Goal: Task Accomplishment & Management: Complete application form

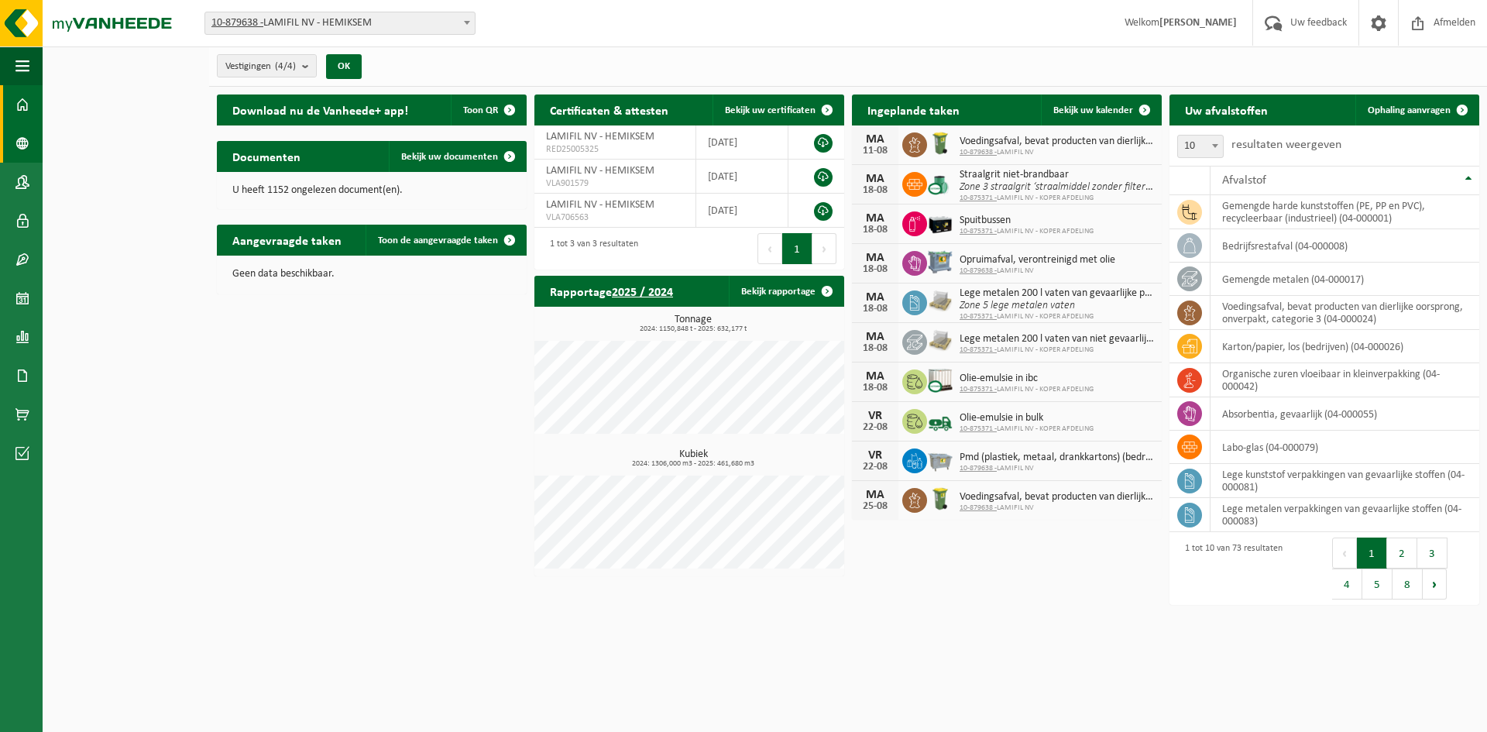
click at [22, 138] on span at bounding box center [22, 143] width 14 height 39
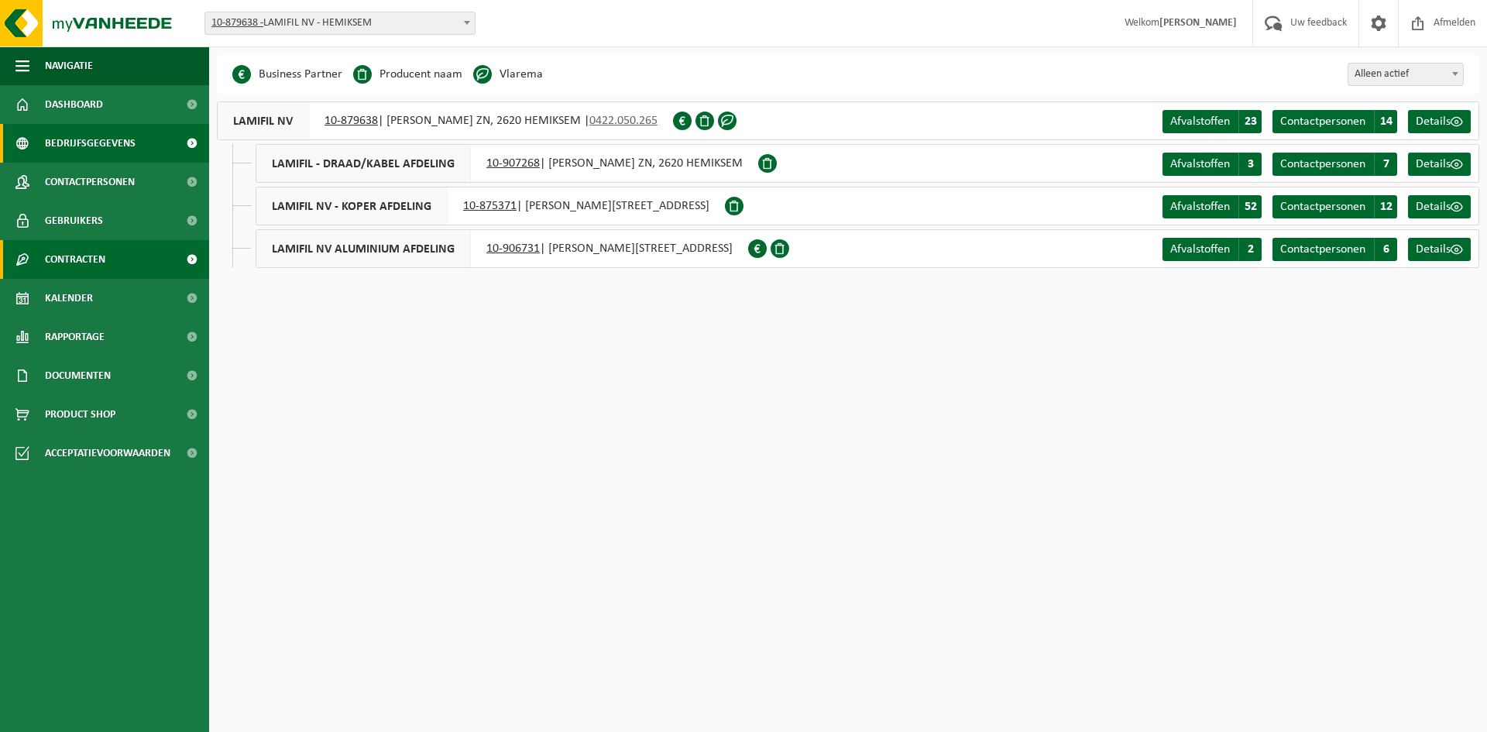
click at [124, 259] on link "Contracten" at bounding box center [104, 259] width 209 height 39
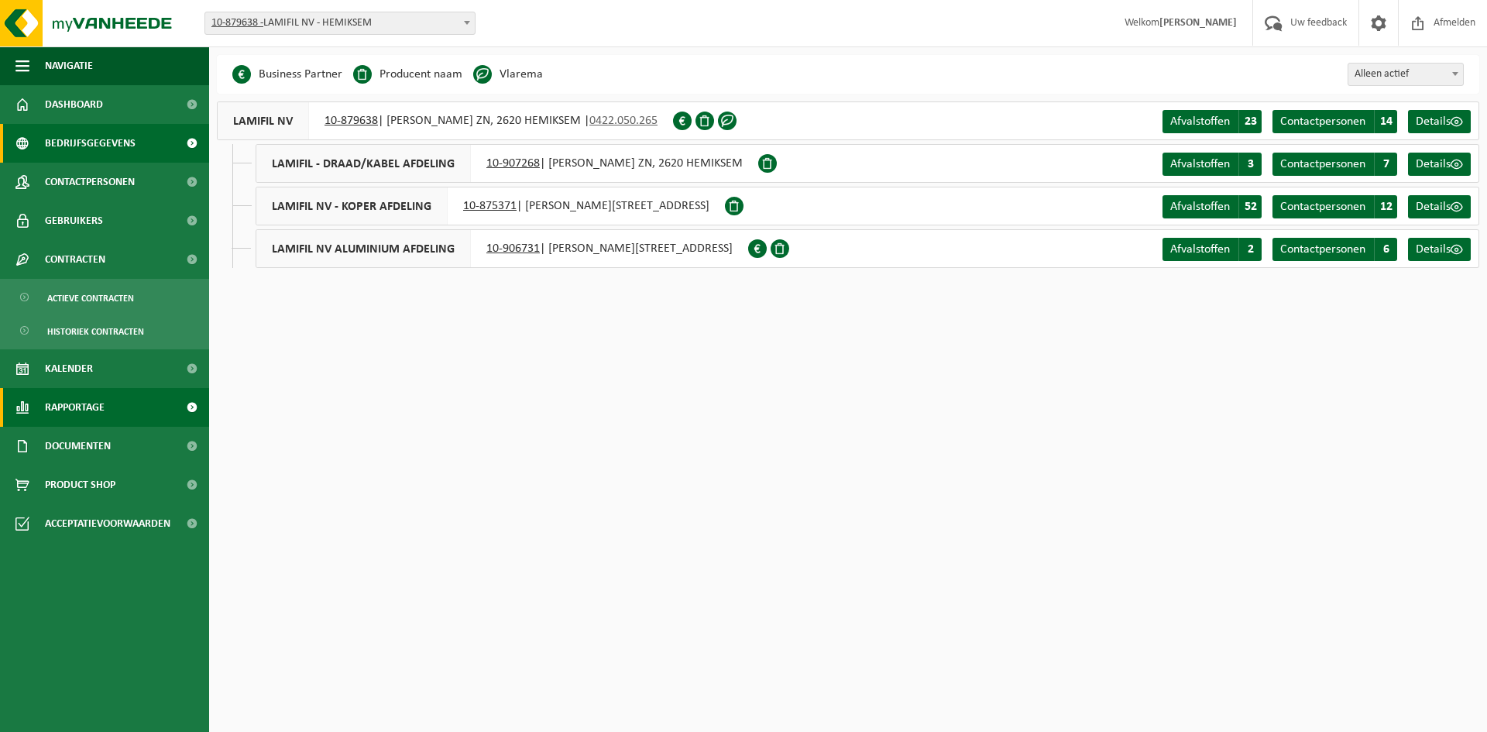
click at [112, 412] on link "Rapportage" at bounding box center [104, 407] width 209 height 39
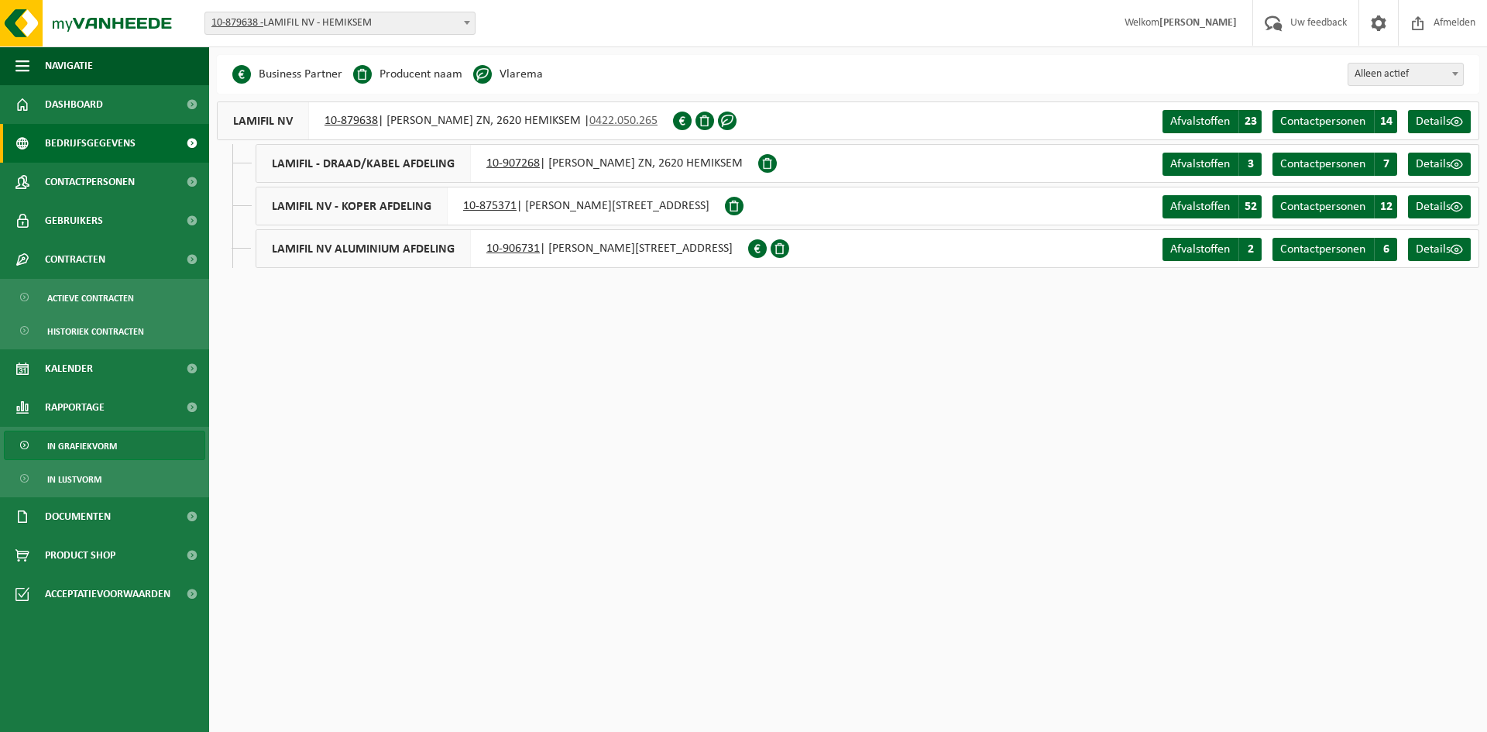
click at [101, 453] on span "In grafiekvorm" at bounding box center [82, 445] width 70 height 29
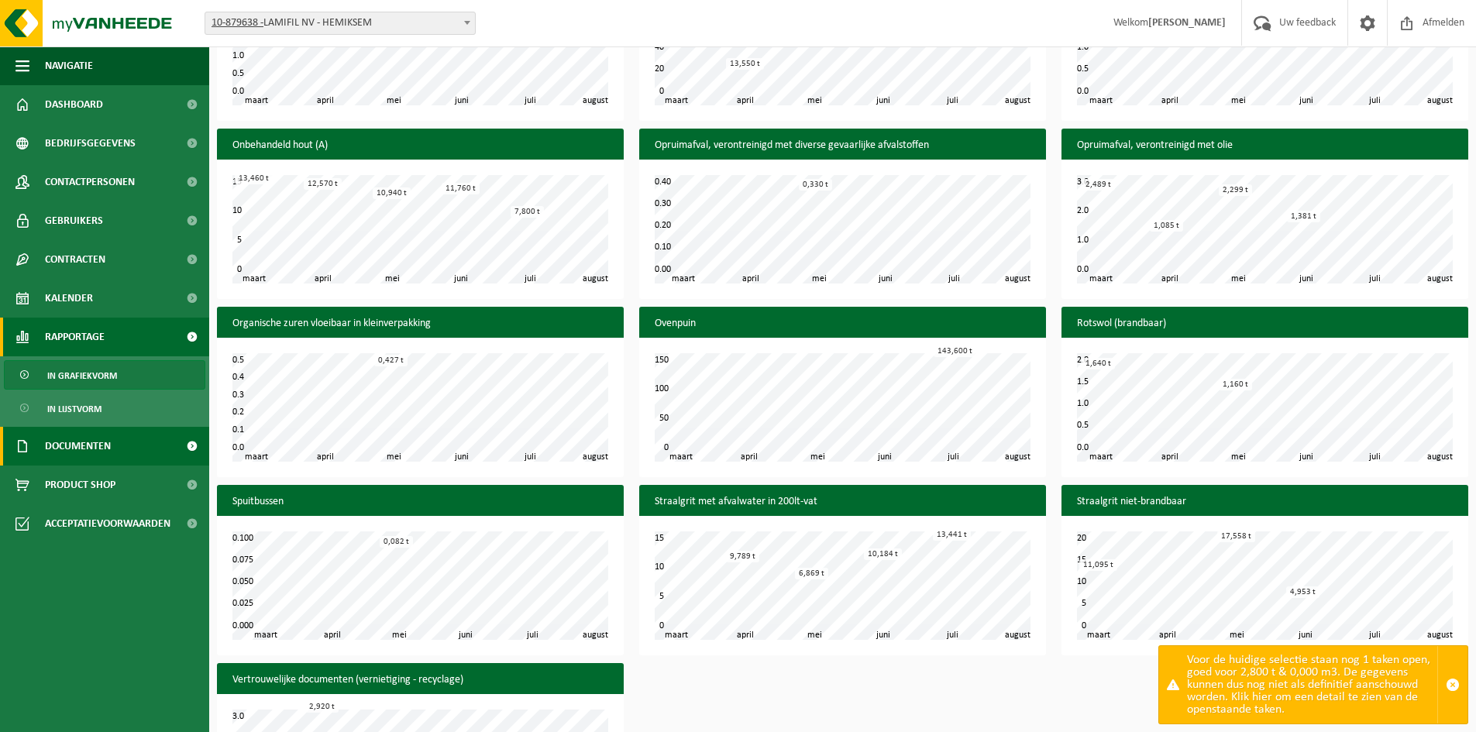
scroll to position [1854, 0]
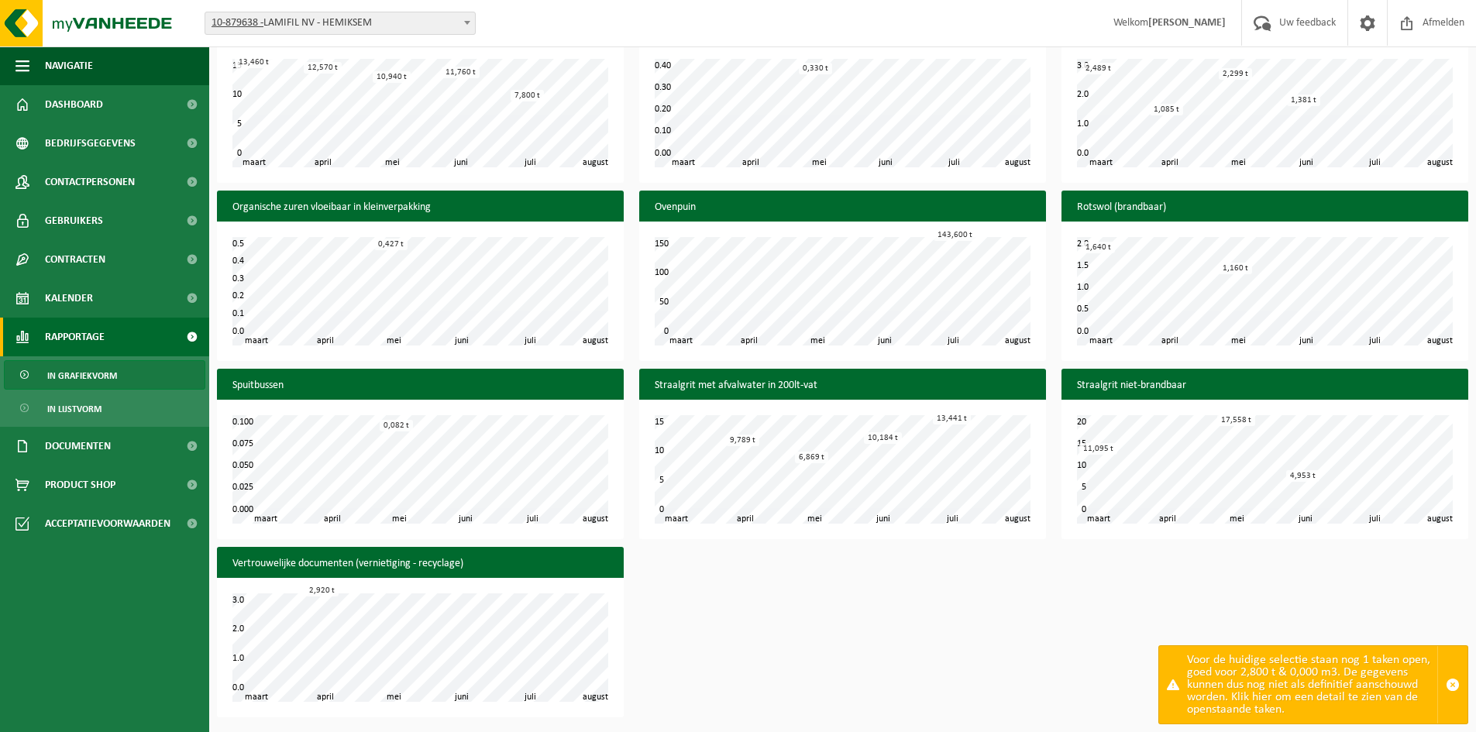
click at [1349, 683] on div "Voor de huidige selectie staan nog 1 taken open, goed voor 2,800 t & 0,000 m3. …" at bounding box center [1312, 684] width 250 height 77
click at [1242, 683] on div "Voor de huidige selectie staan nog 1 taken open, goed voor 2,800 t & 0,000 m3. …" at bounding box center [1312, 684] width 250 height 77
click at [1168, 682] on span at bounding box center [1173, 685] width 12 height 12
click at [1233, 684] on div "Voor de huidige selectie staan nog 1 taken open, goed voor 2,800 t & 0,000 m3. …" at bounding box center [1312, 684] width 250 height 77
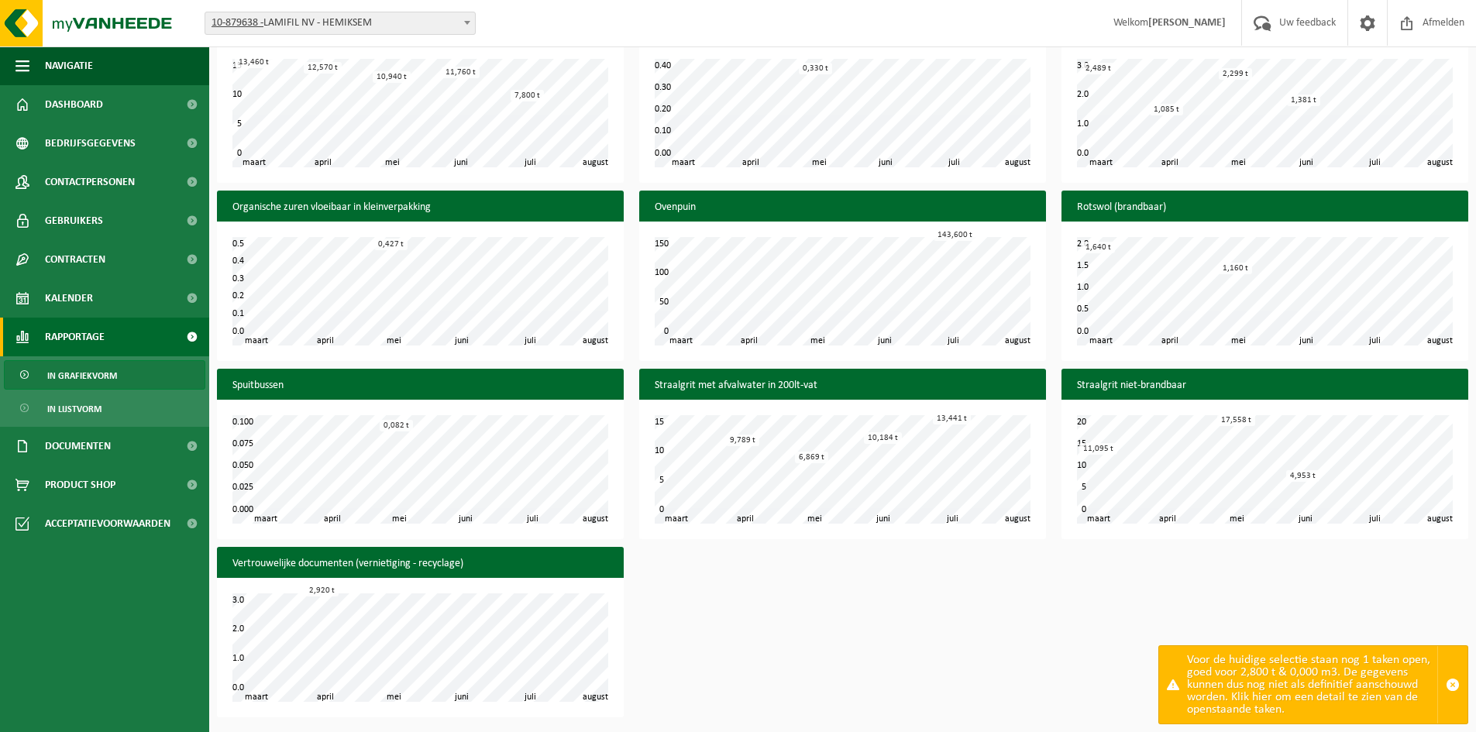
click at [1447, 691] on span "button" at bounding box center [1452, 685] width 14 height 14
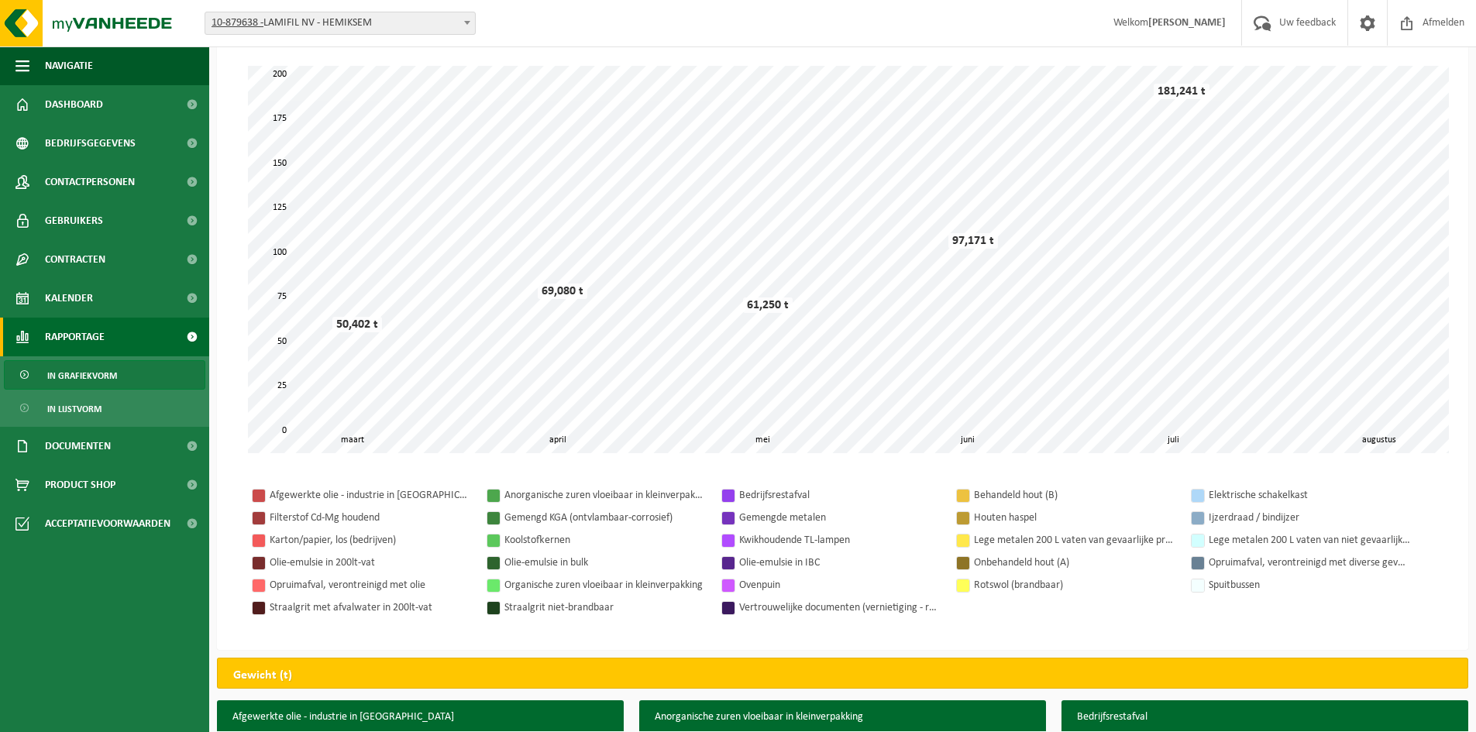
scroll to position [0, 0]
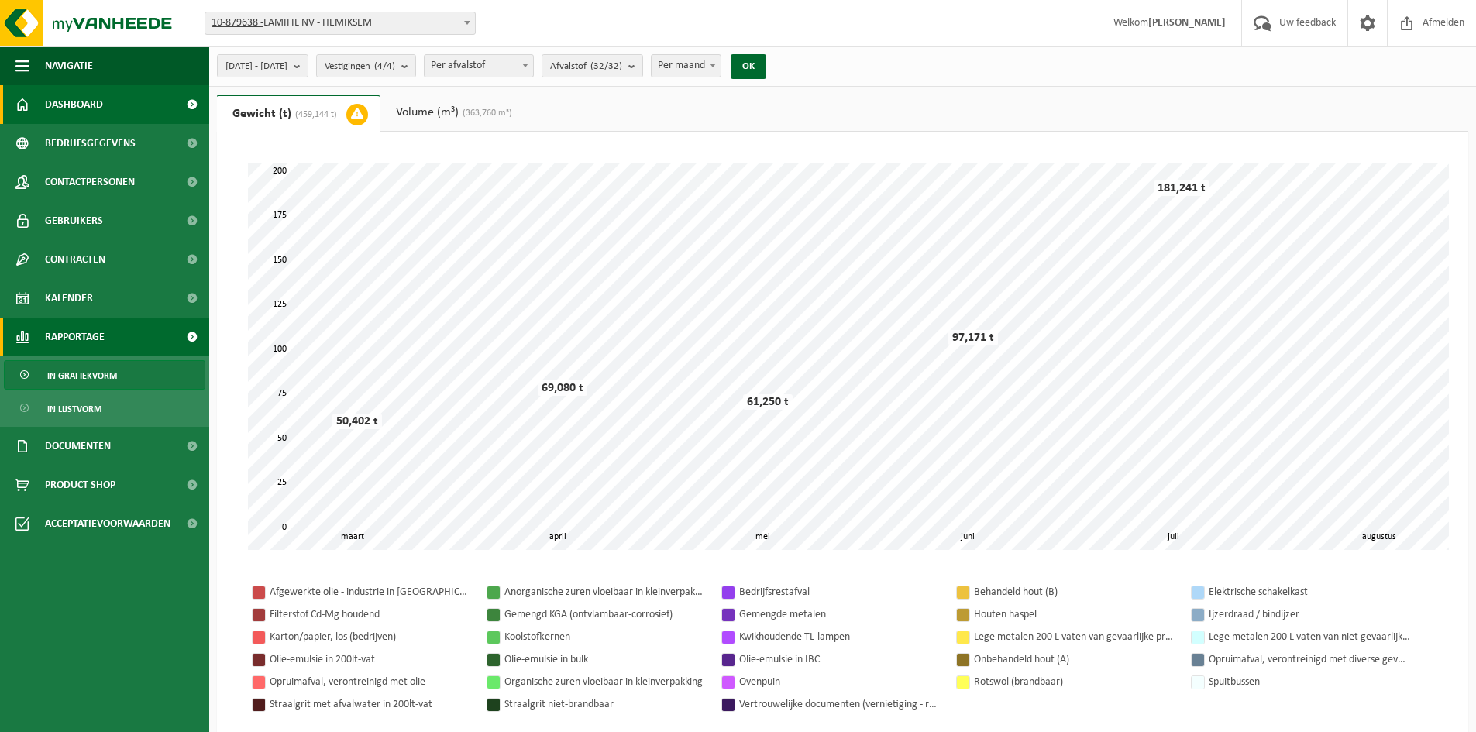
click at [101, 105] on span "Dashboard" at bounding box center [74, 104] width 58 height 39
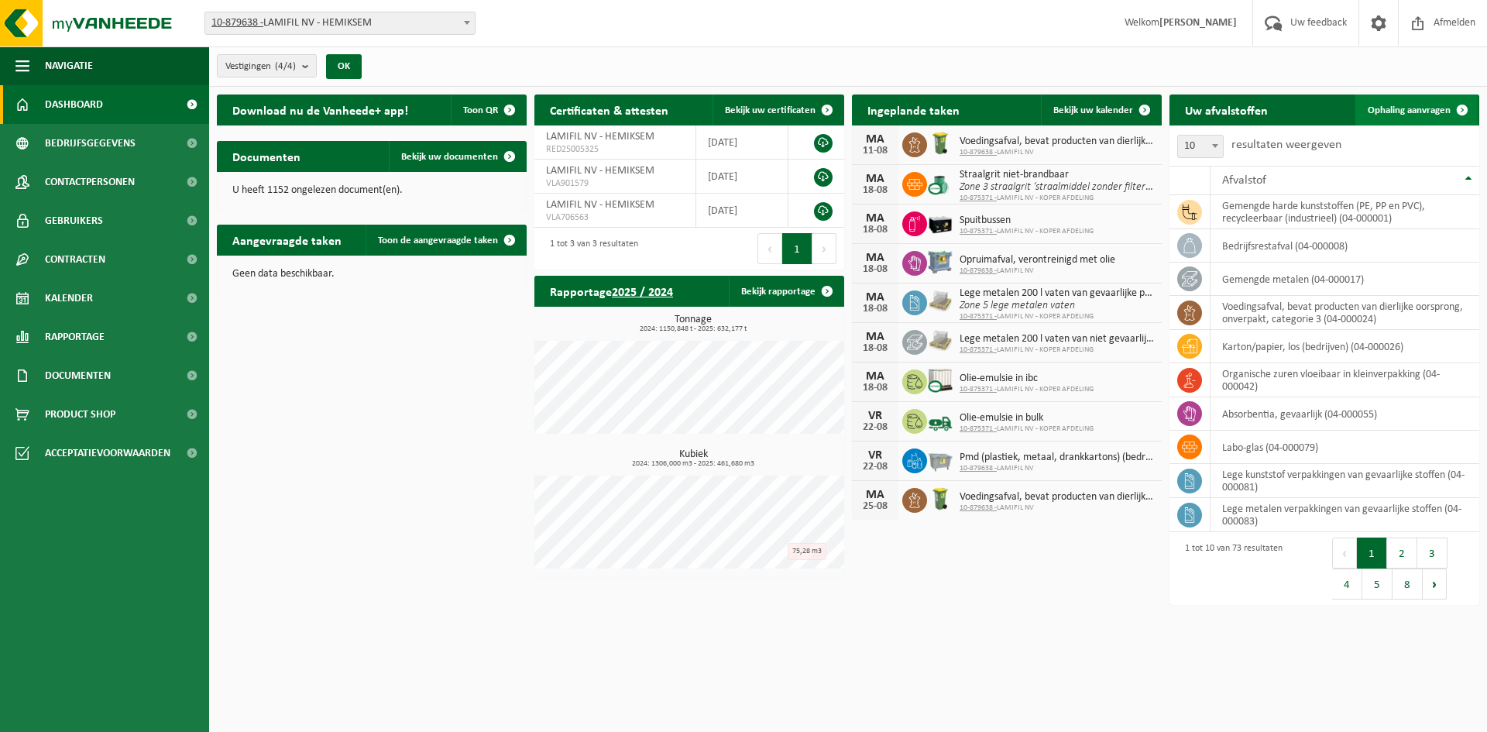
click at [1393, 105] on span "Ophaling aanvragen" at bounding box center [1409, 110] width 83 height 10
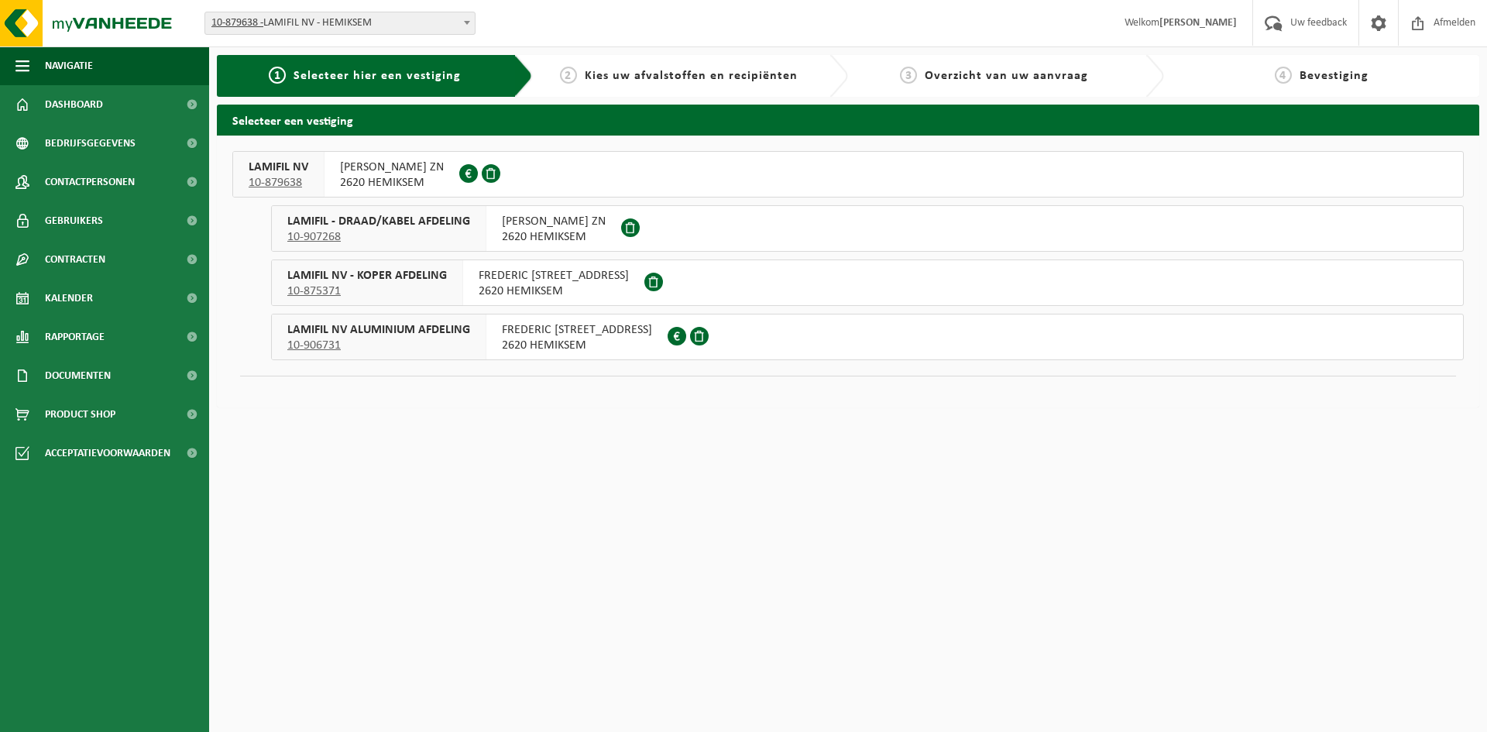
click at [425, 167] on span "FREDERIK SHEIDLAAN ZN" at bounding box center [392, 167] width 104 height 15
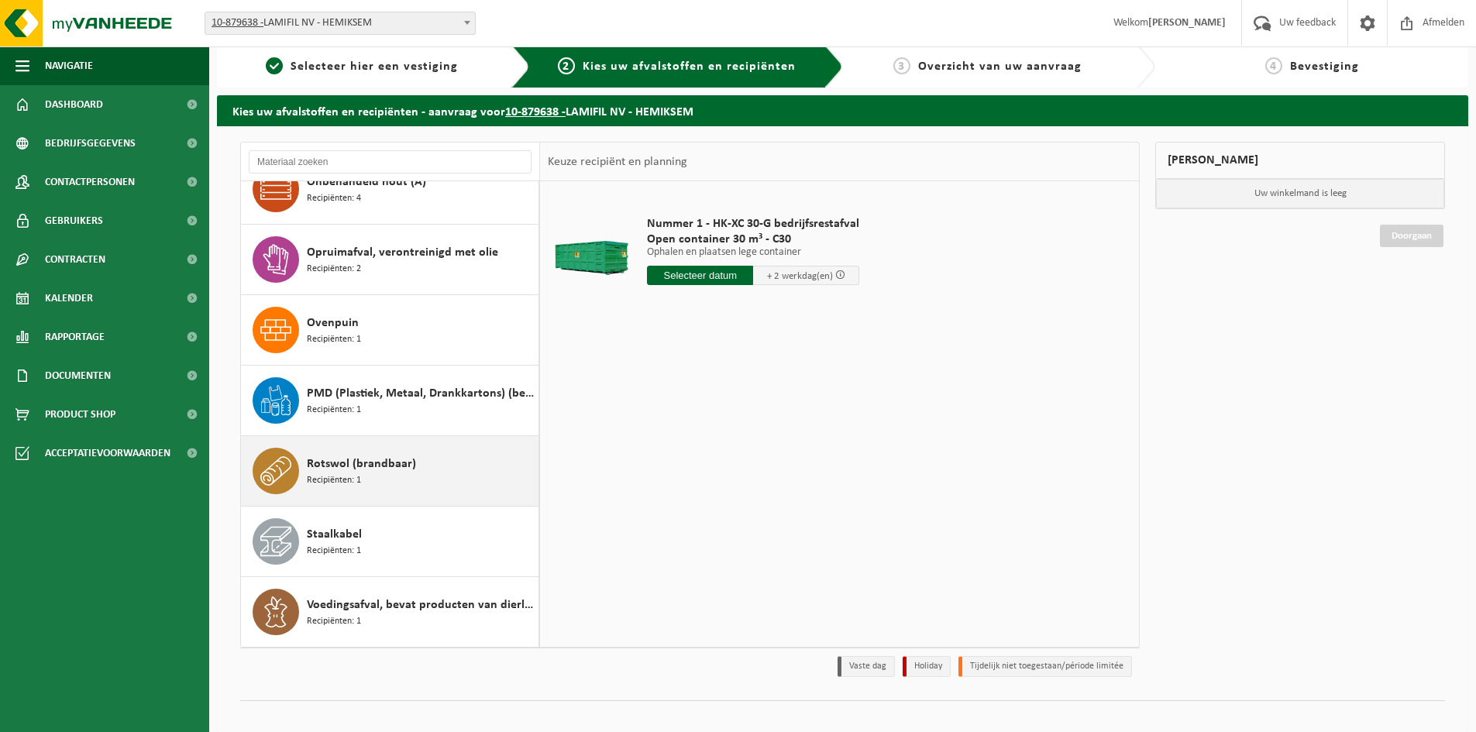
scroll to position [25, 0]
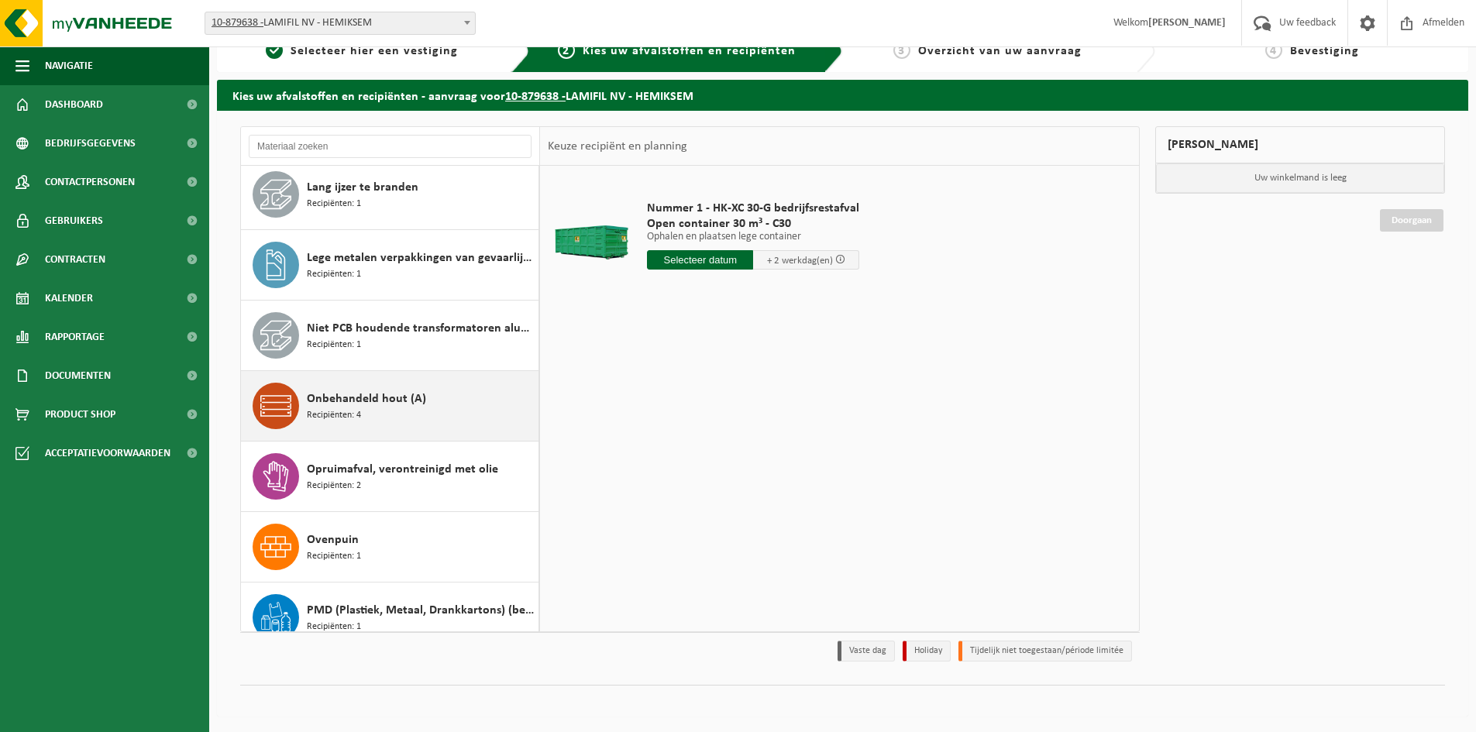
click at [402, 420] on div "Onbehandeld hout (A) Recipiënten: 4" at bounding box center [421, 406] width 228 height 46
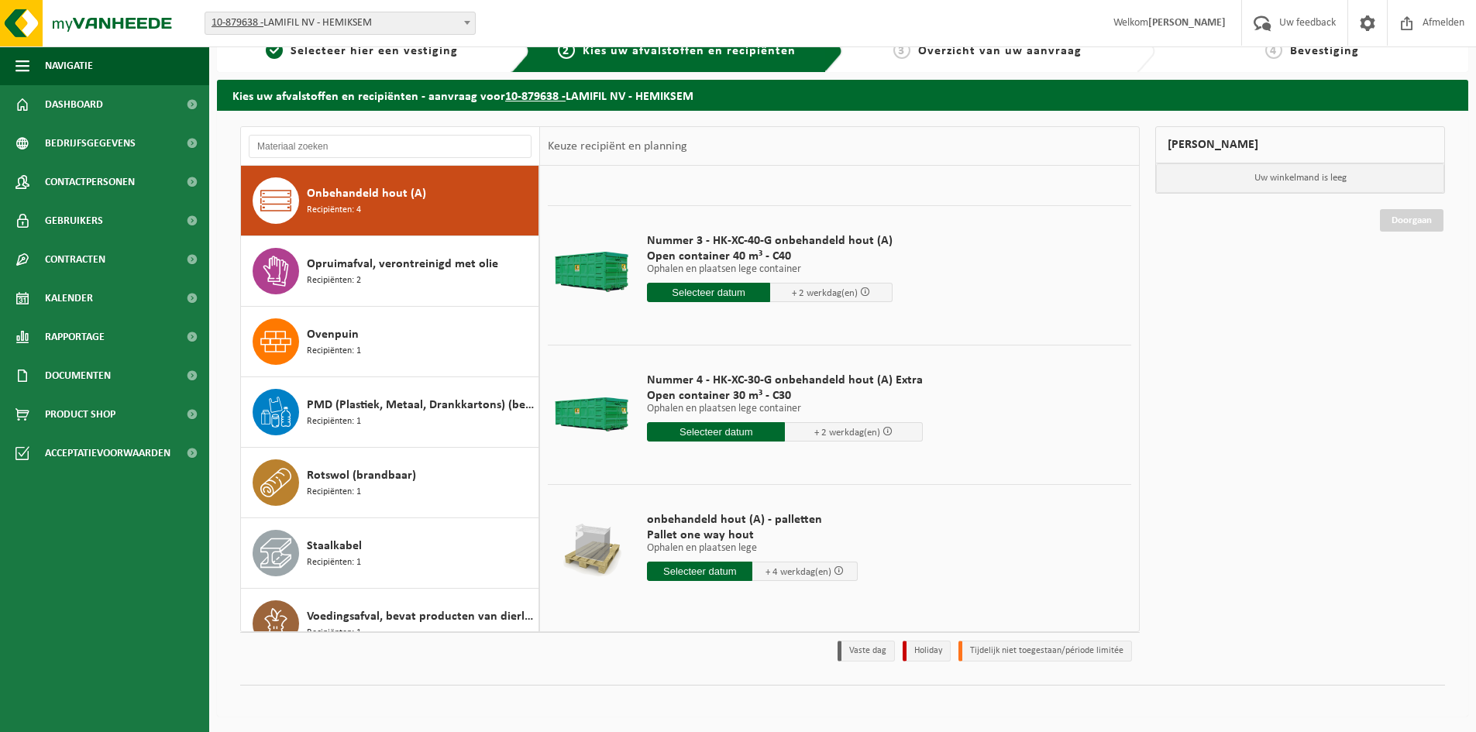
scroll to position [108, 0]
click at [720, 572] on input "text" at bounding box center [699, 570] width 105 height 19
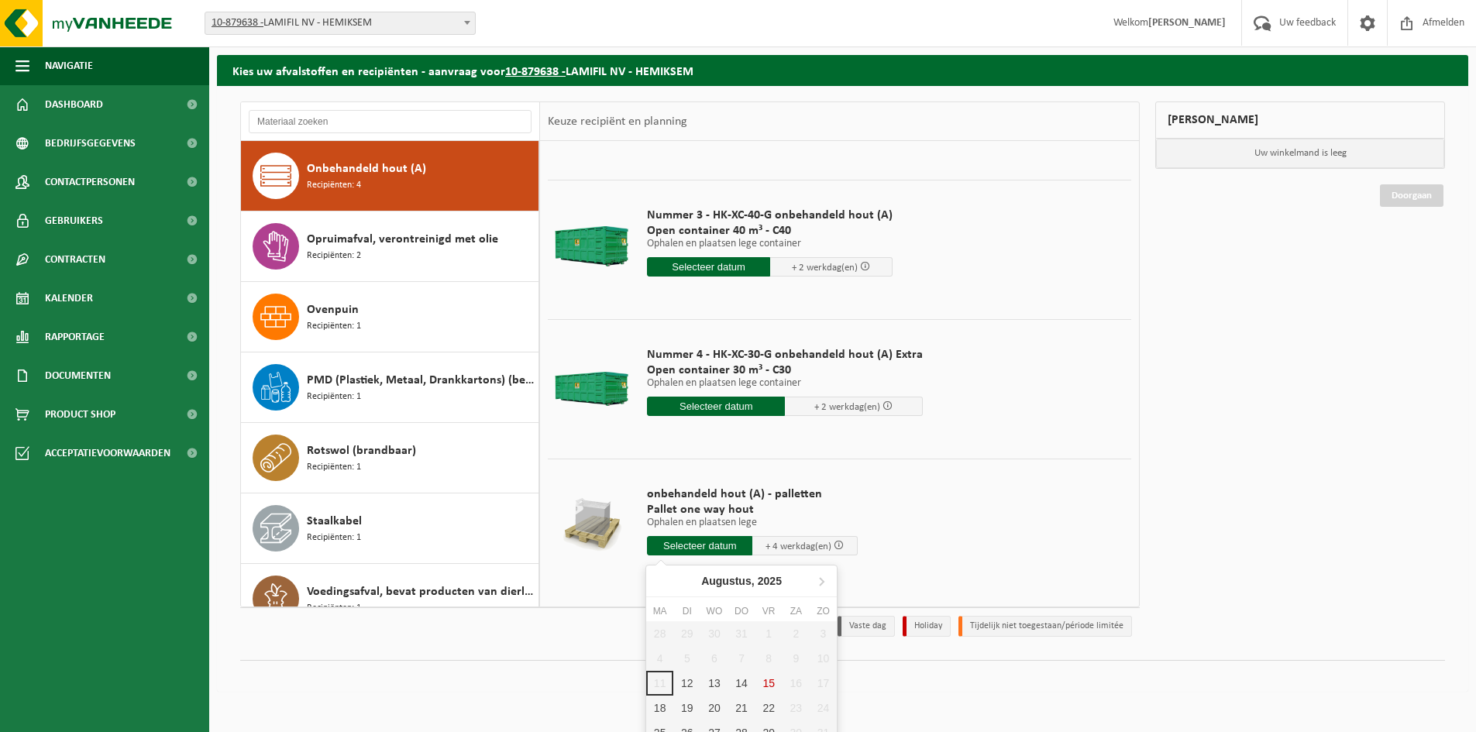
scroll to position [64, 0]
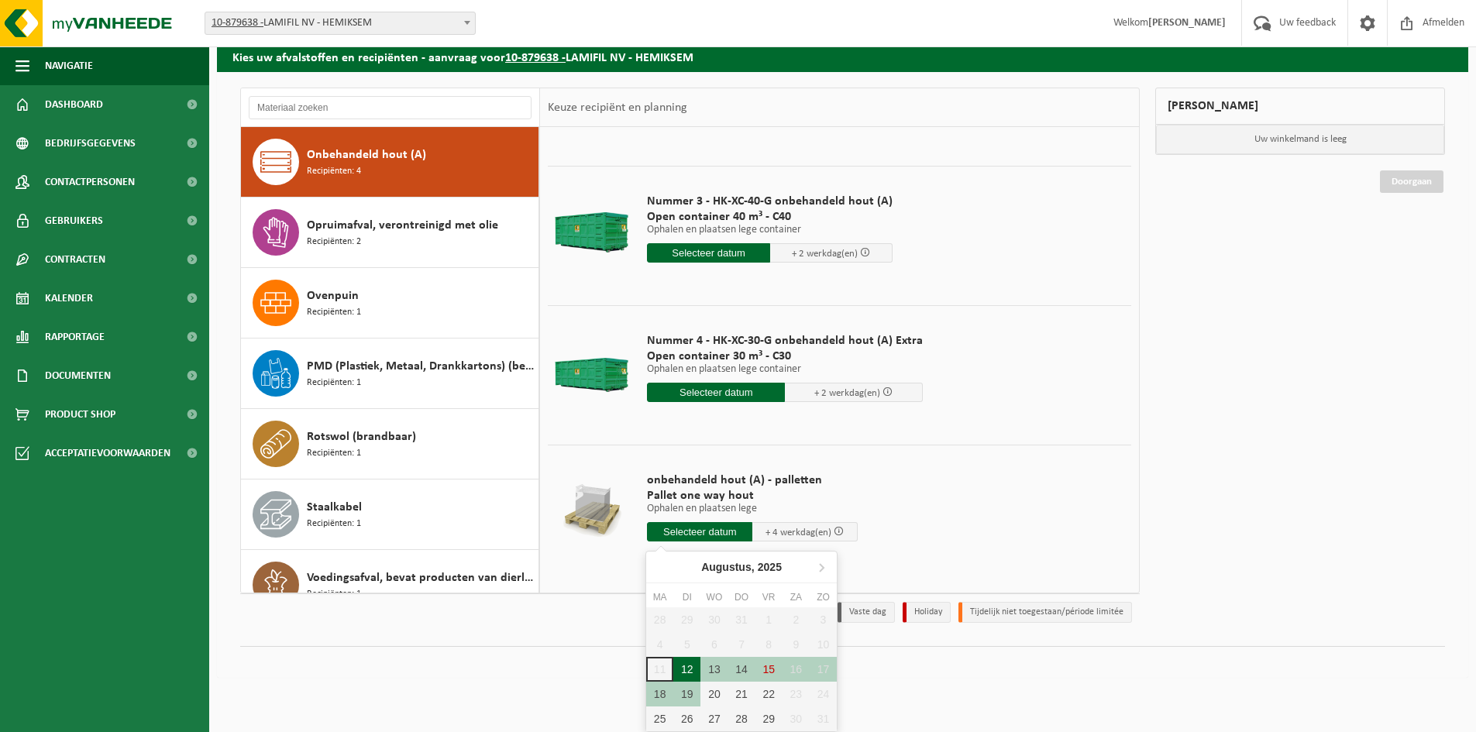
click at [692, 672] on div "12" at bounding box center [686, 669] width 27 height 25
type input "Van [DATE]"
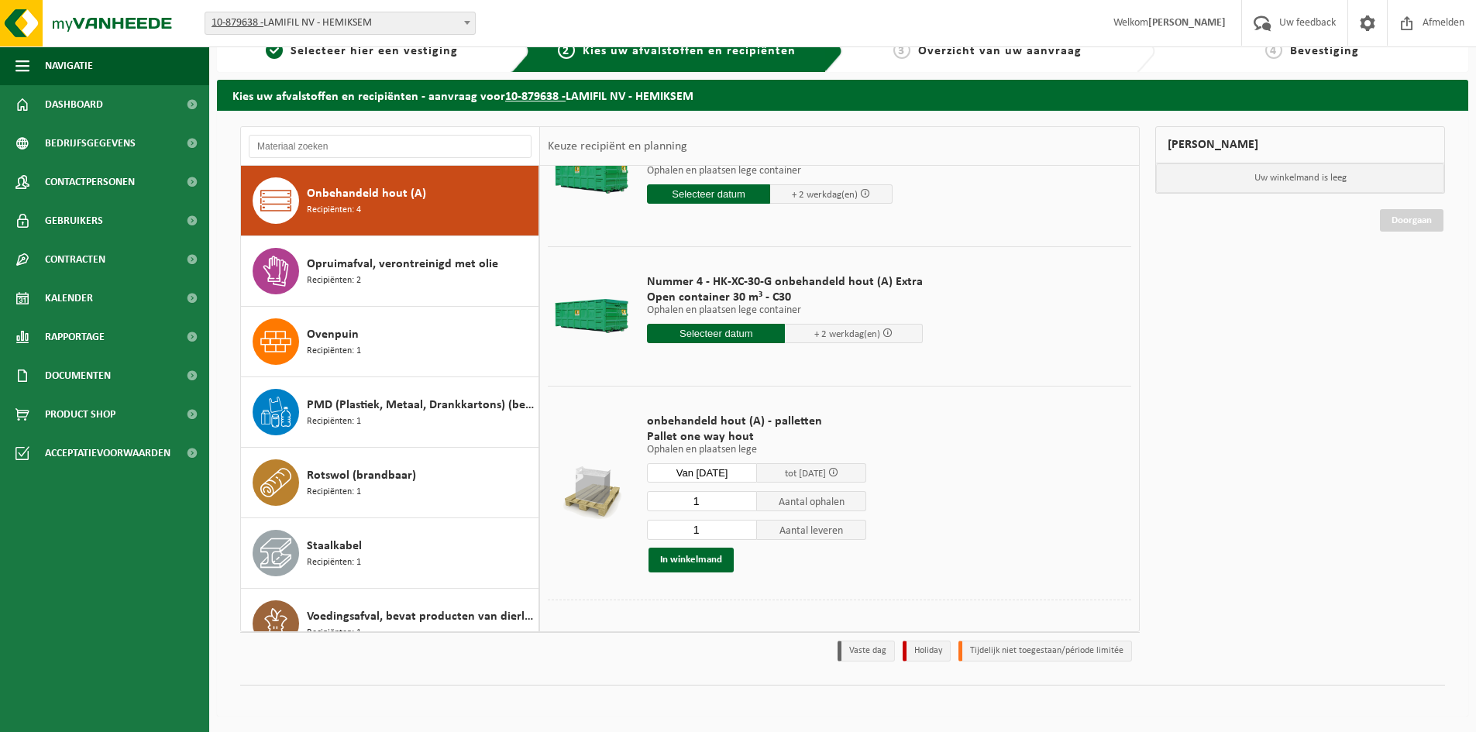
scroll to position [221, 0]
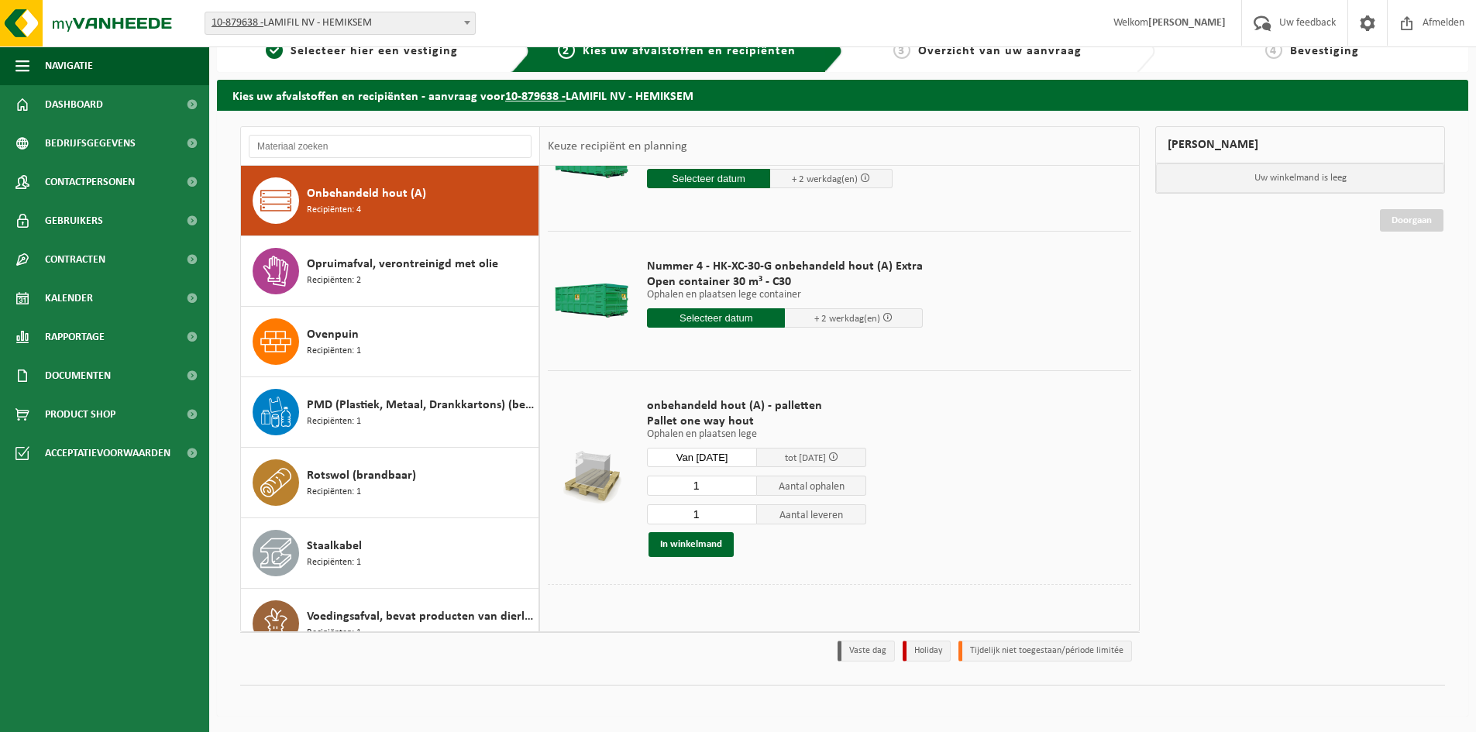
click at [713, 486] on input "1" at bounding box center [702, 486] width 110 height 20
type input "130"
type input "0"
click at [743, 518] on input "0" at bounding box center [702, 514] width 110 height 20
click at [1036, 547] on td "onbehandeld hout (A) - palletten Pallet one way hout Ophalen en plaatsen lege O…" at bounding box center [883, 477] width 496 height 214
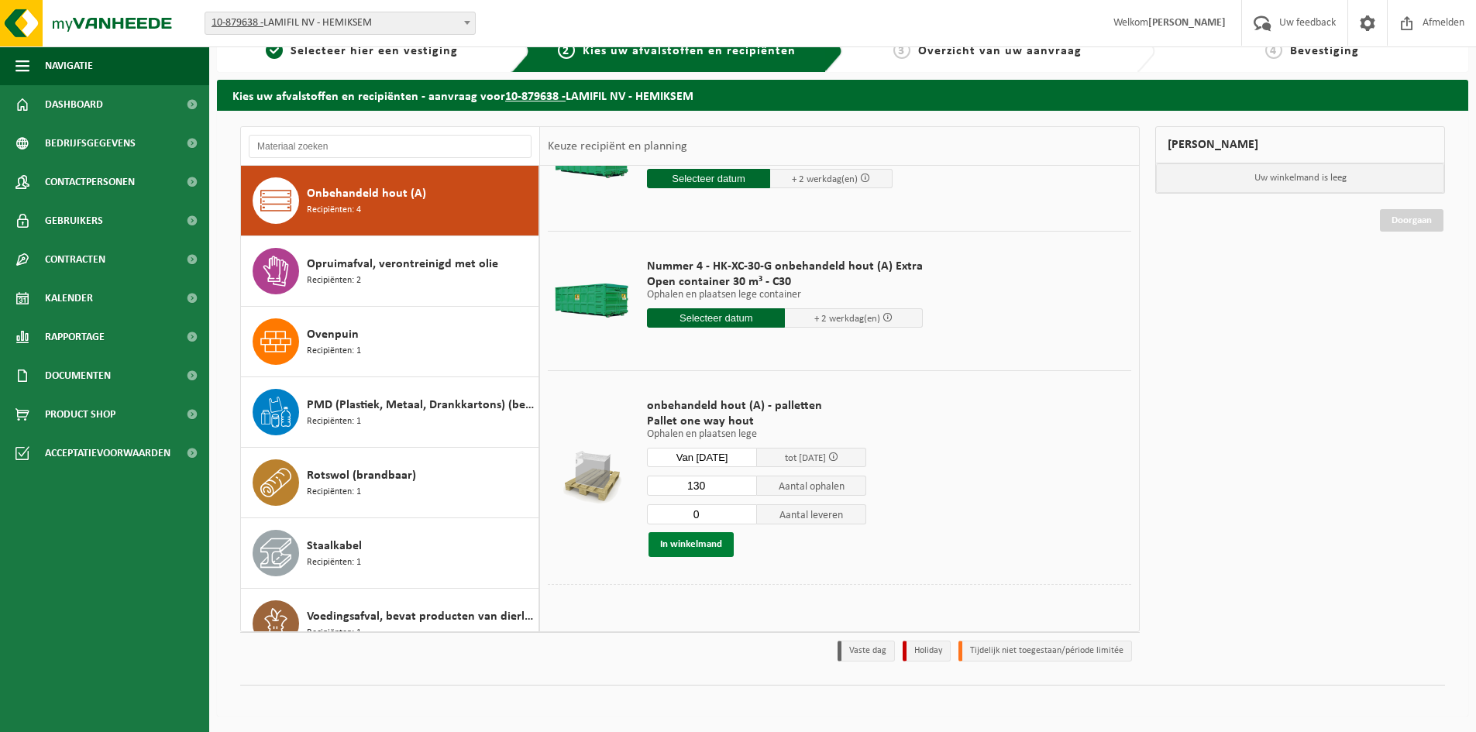
click at [671, 544] on button "In winkelmand" at bounding box center [690, 544] width 85 height 25
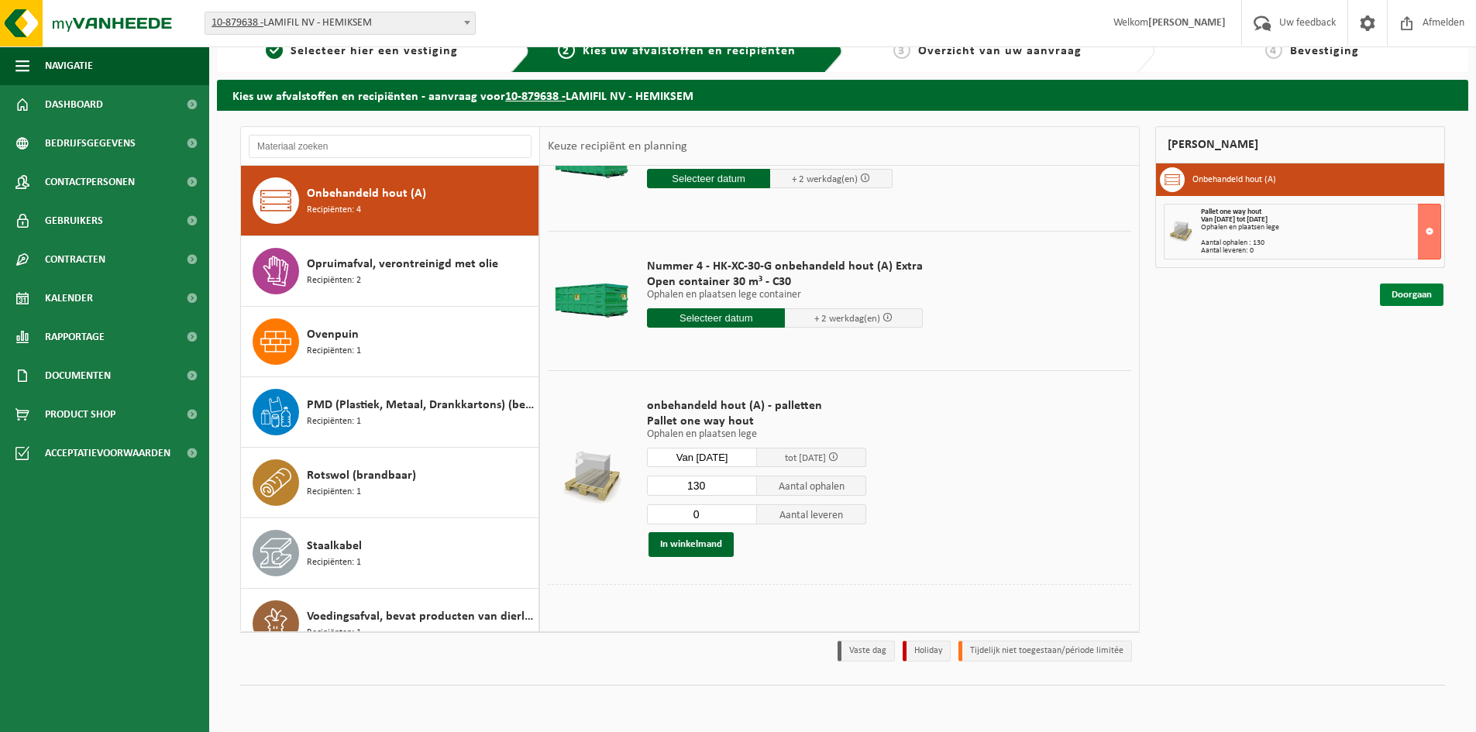
click at [1403, 302] on link "Doorgaan" at bounding box center [1412, 295] width 64 height 22
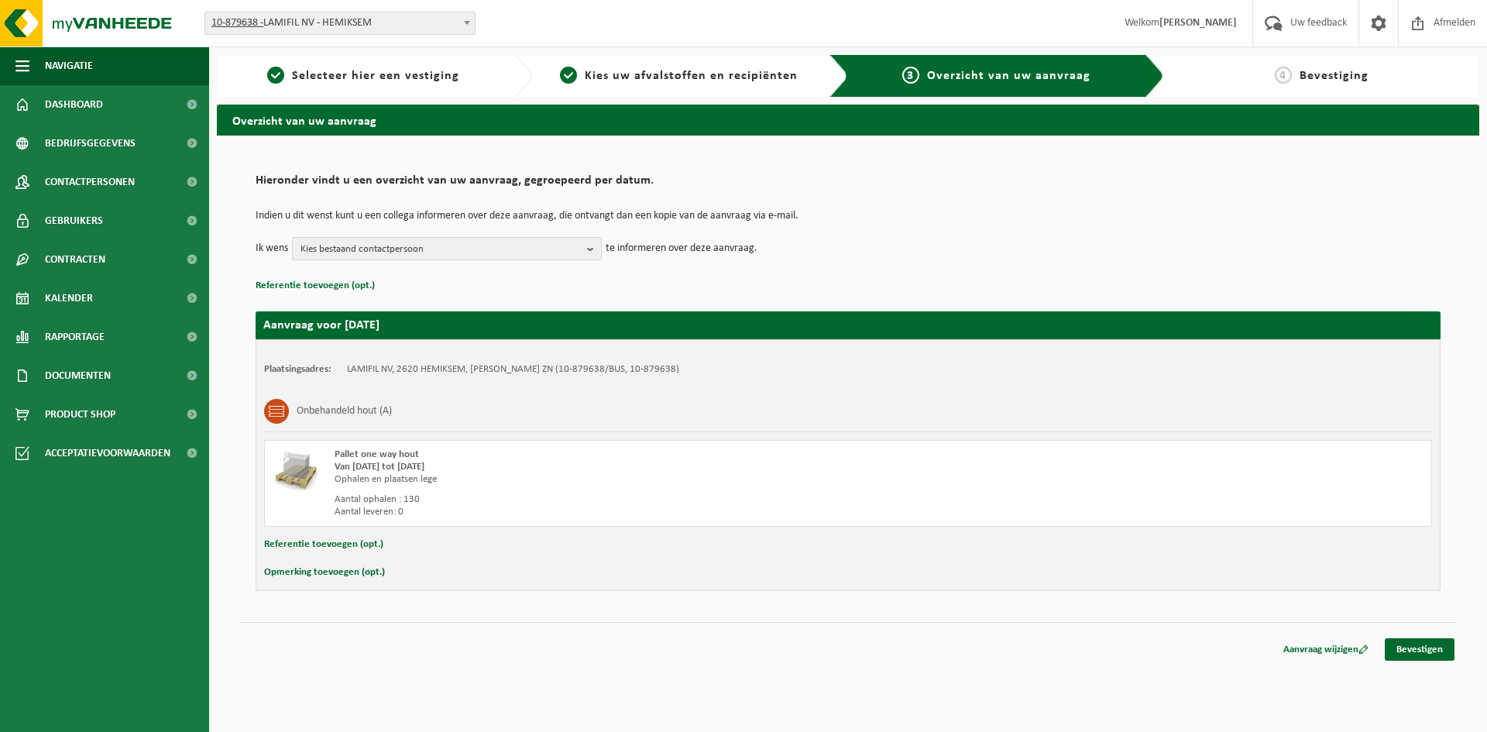
click at [435, 243] on span "Kies bestaand contactpersoon" at bounding box center [441, 249] width 280 height 23
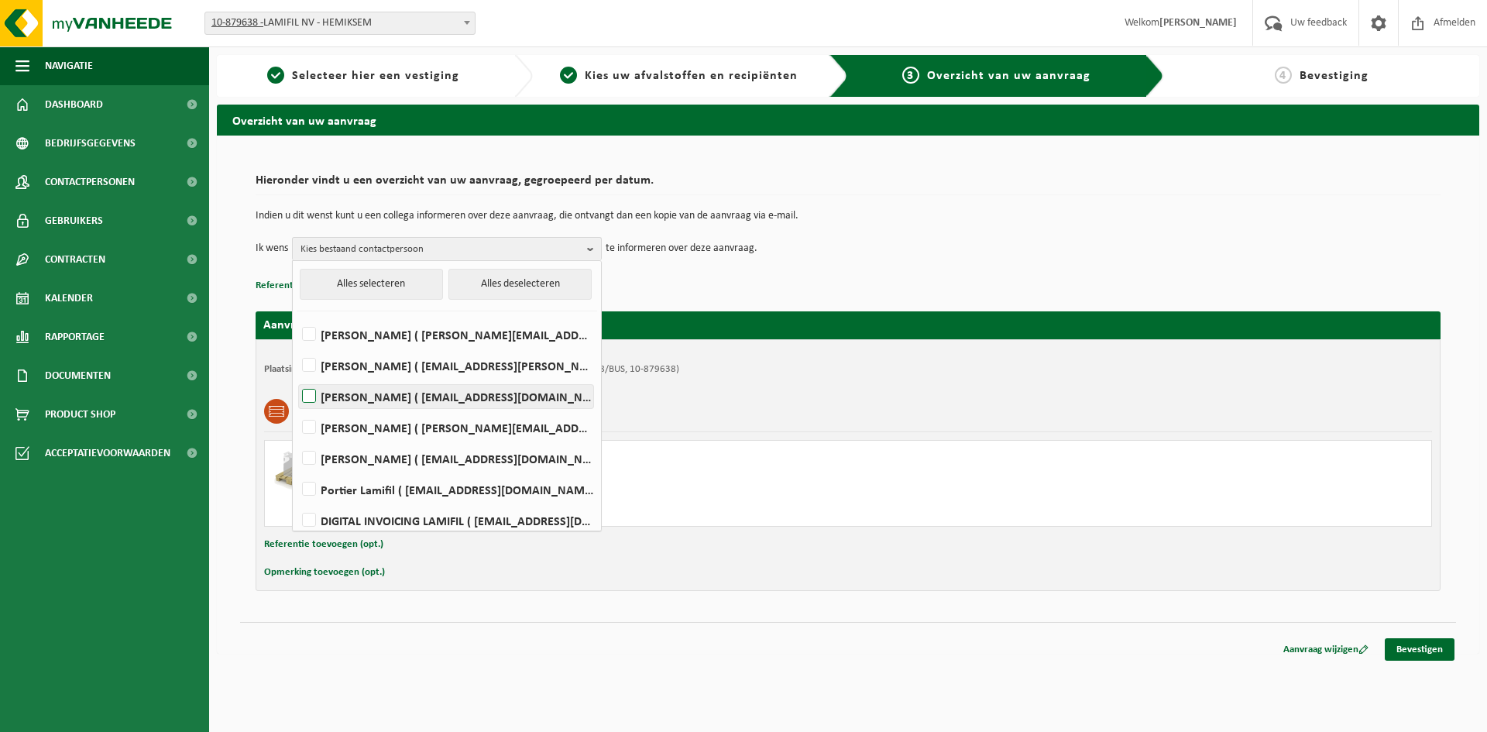
click at [306, 390] on label "[PERSON_NAME] ( [EMAIL_ADDRESS][DOMAIN_NAME] )" at bounding box center [446, 396] width 294 height 23
click at [297, 377] on input "[PERSON_NAME] ( [EMAIL_ADDRESS][DOMAIN_NAME] )" at bounding box center [296, 376] width 1 height 1
checkbox input "true"
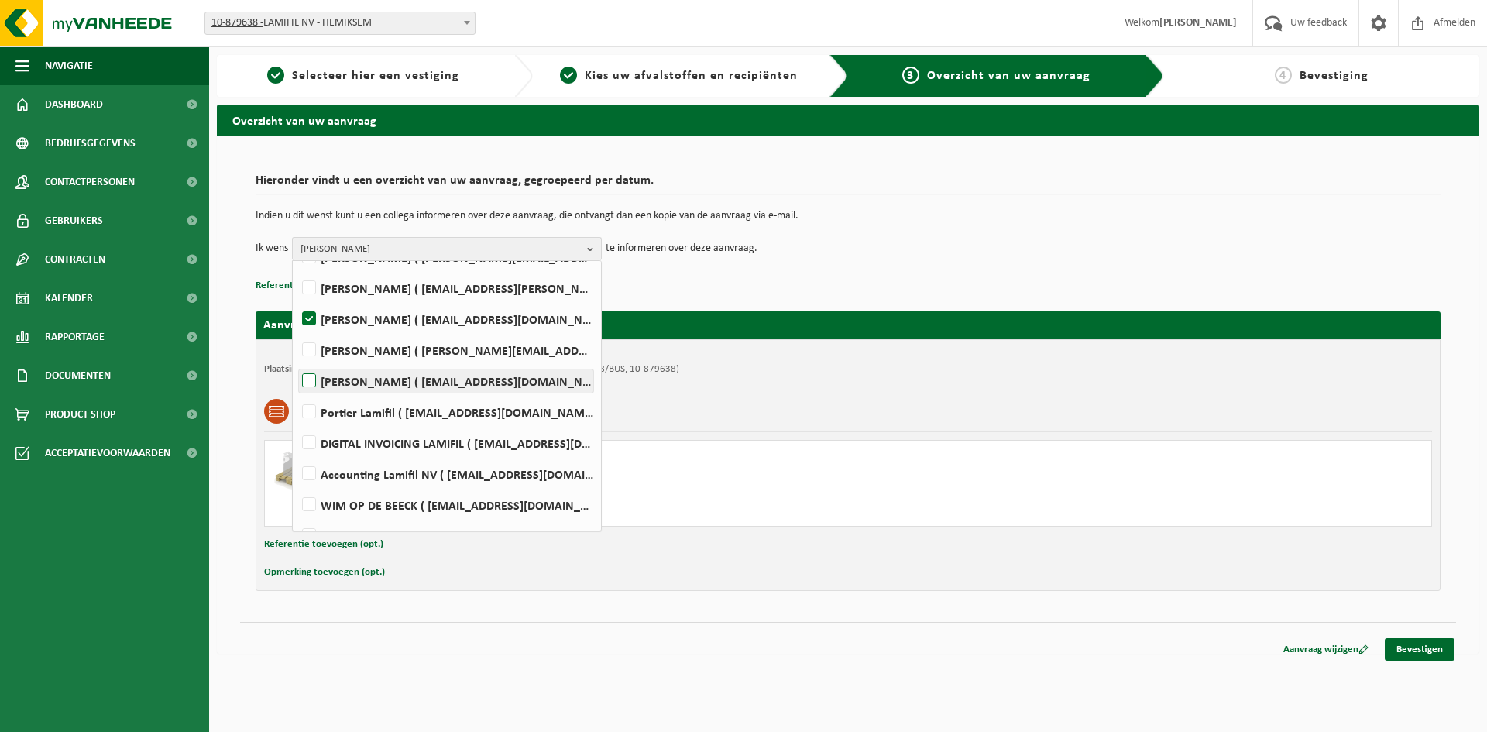
click at [310, 380] on label "Marc De Wijn ( marc.de.wijn@lamifil.be )" at bounding box center [446, 381] width 294 height 23
click at [297, 362] on input "Marc De Wijn ( marc.de.wijn@lamifil.be )" at bounding box center [296, 361] width 1 height 1
checkbox input "true"
click at [579, 242] on span "Dirk Boels, Marc De Wijn" at bounding box center [441, 249] width 280 height 23
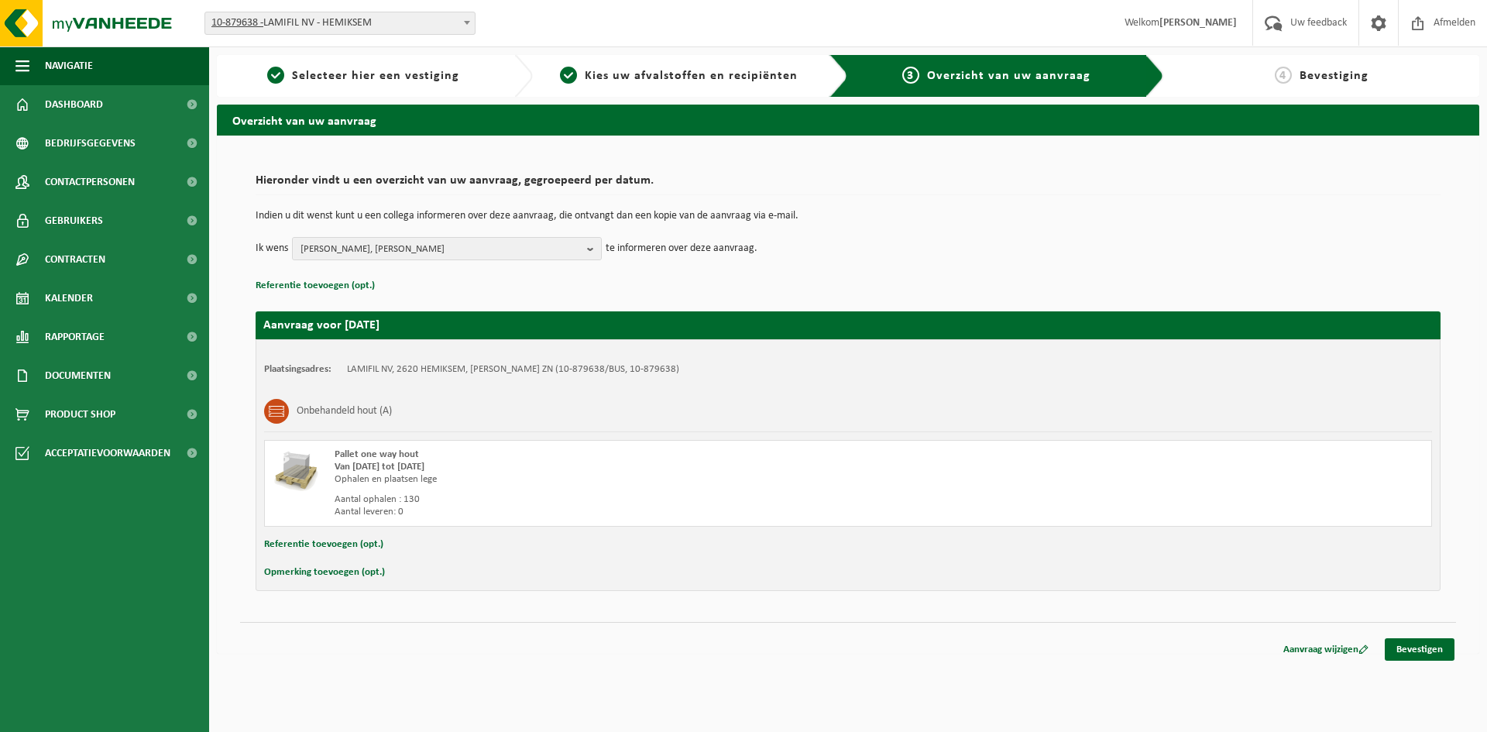
click at [339, 577] on button "Opmerking toevoegen (opt.)" at bounding box center [324, 572] width 121 height 20
click at [439, 576] on input "text" at bounding box center [878, 573] width 1077 height 23
click at [473, 570] on input "130 stuks kruispaletten" at bounding box center [878, 573] width 1077 height 23
click at [363, 576] on input "130 stuks kruispaletten" at bounding box center [878, 573] width 1077 height 23
click at [493, 575] on input "138 stuks kruispaletten" at bounding box center [878, 573] width 1077 height 23
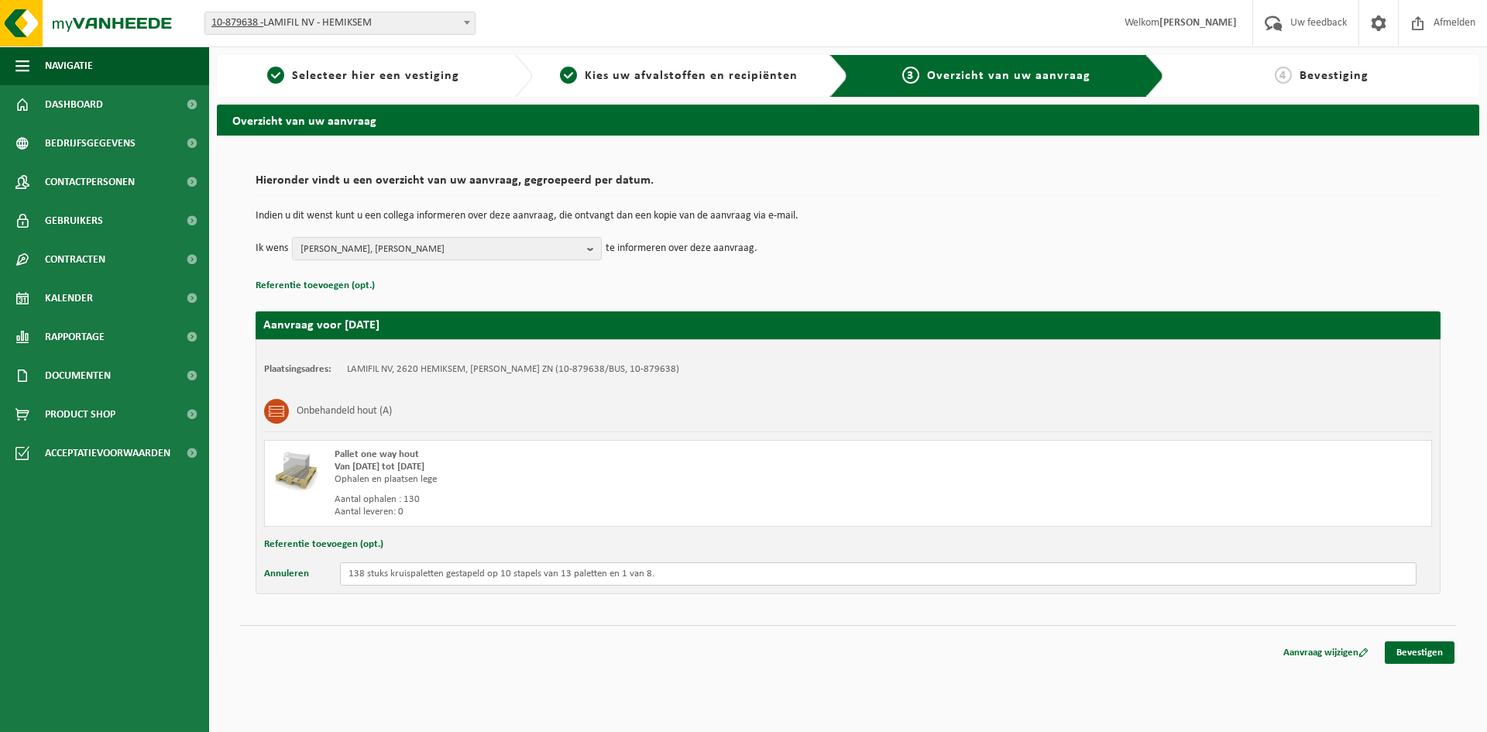
click at [648, 569] on input "138 stuks kruispaletten gestapeld op 10 stapels van 13 paletten en 1 van 8." at bounding box center [878, 573] width 1077 height 23
click at [603, 575] on input "138 stuks kruispaletten gestapeld op 10 stapels van 13 paletten en 1 van 8 hoog." at bounding box center [878, 573] width 1077 height 23
type input "138 stuks kruispaletten gestapeld op 10 stapels van 13 paletten hoog en 1 van 8…"
click at [1439, 654] on link "Bevestigen" at bounding box center [1420, 652] width 70 height 22
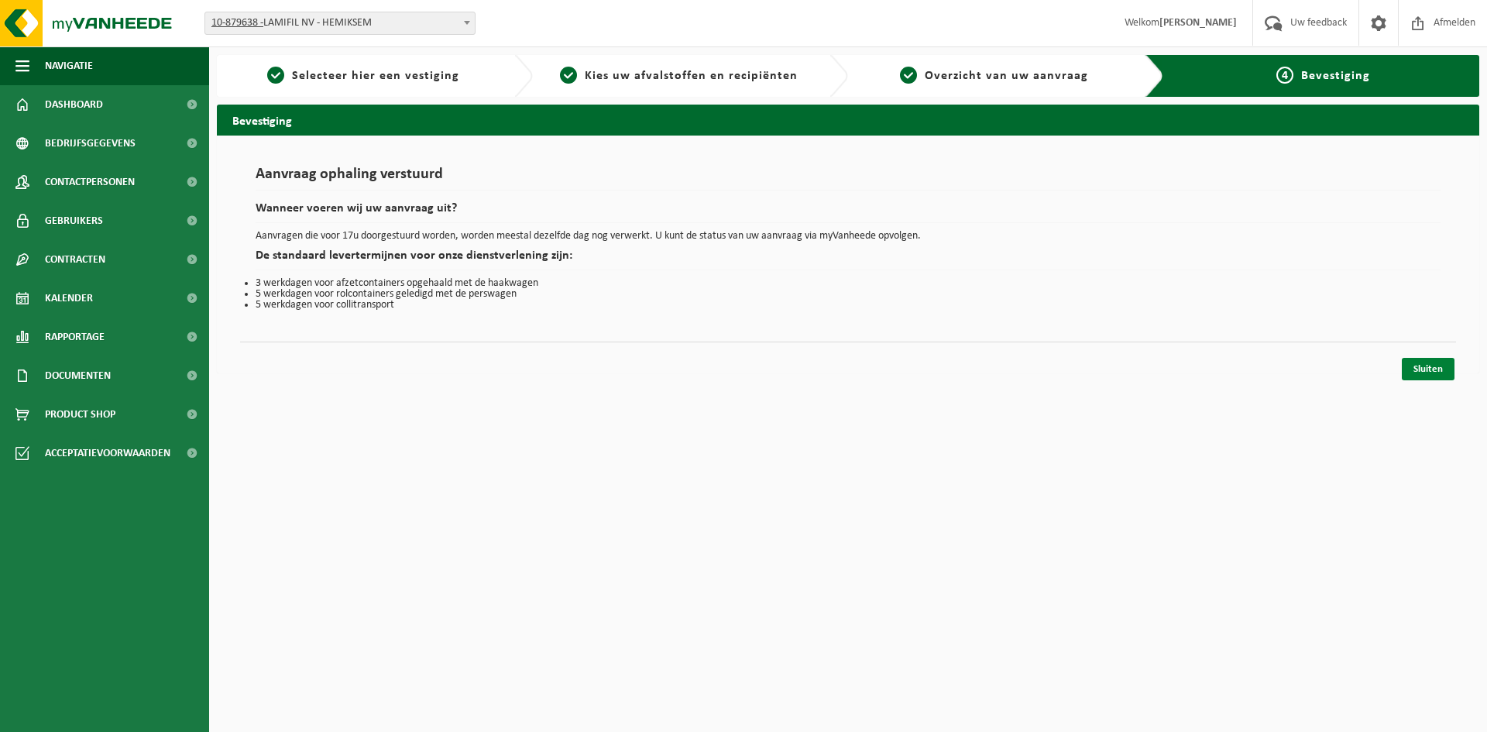
click at [1427, 364] on link "Sluiten" at bounding box center [1428, 369] width 53 height 22
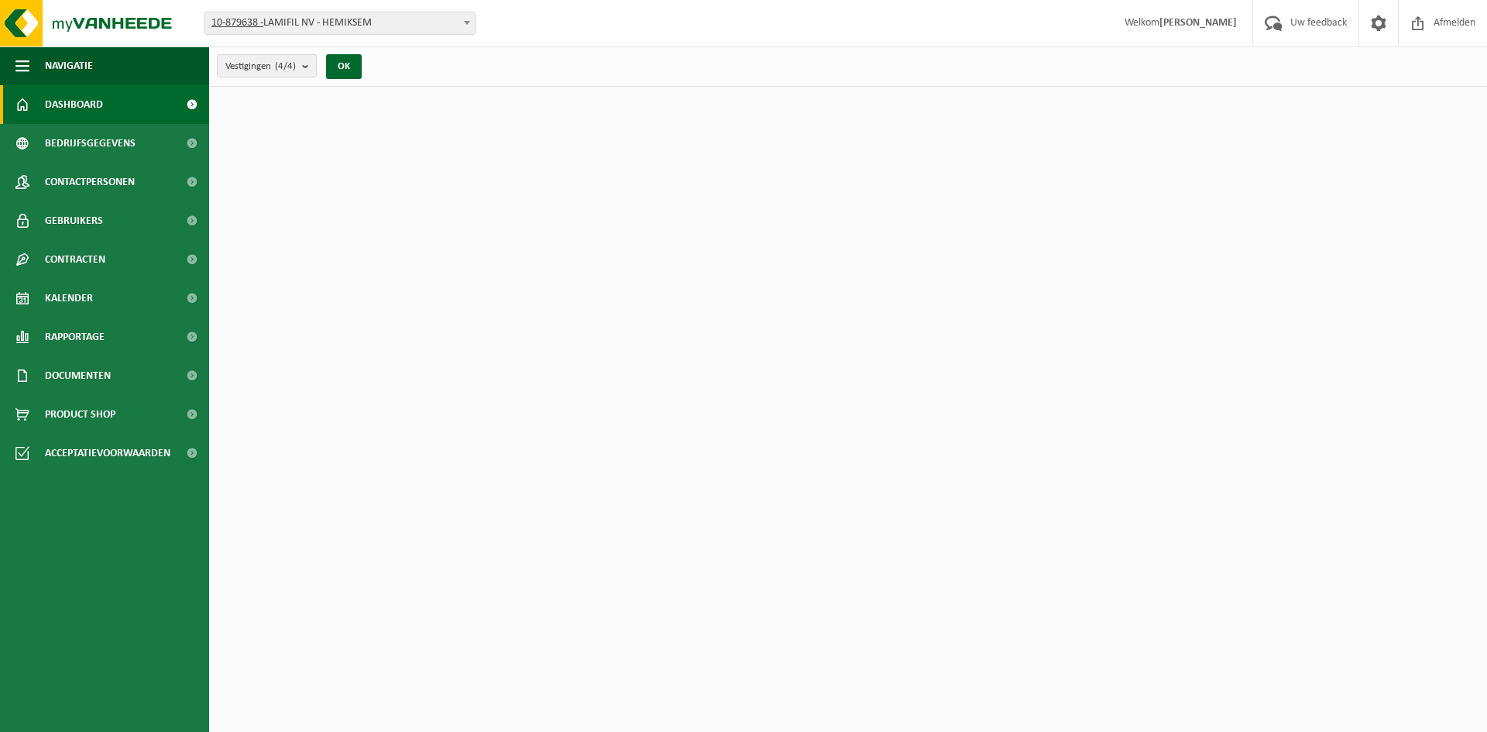
click at [123, 92] on link "Dashboard" at bounding box center [104, 104] width 209 height 39
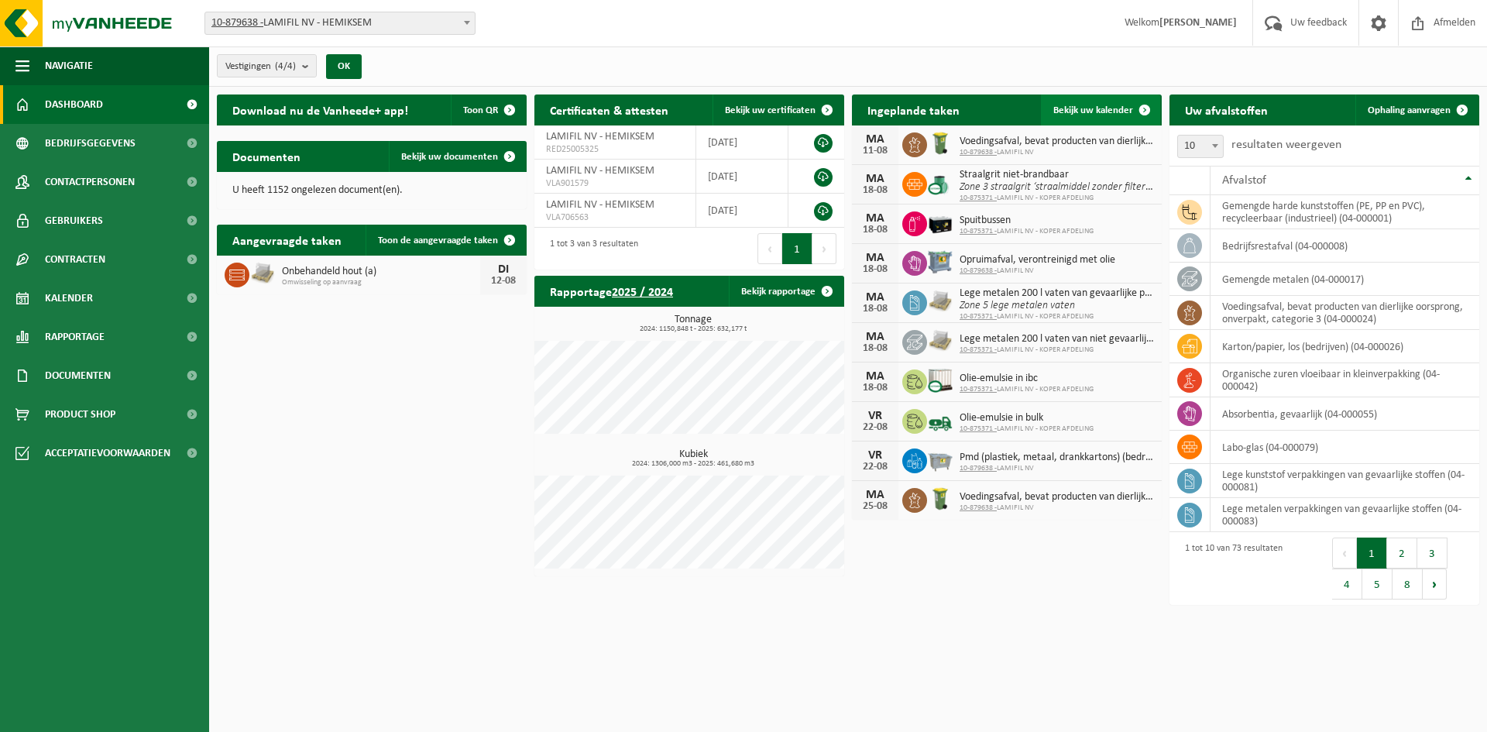
click at [1109, 107] on span "Bekijk uw kalender" at bounding box center [1094, 110] width 80 height 10
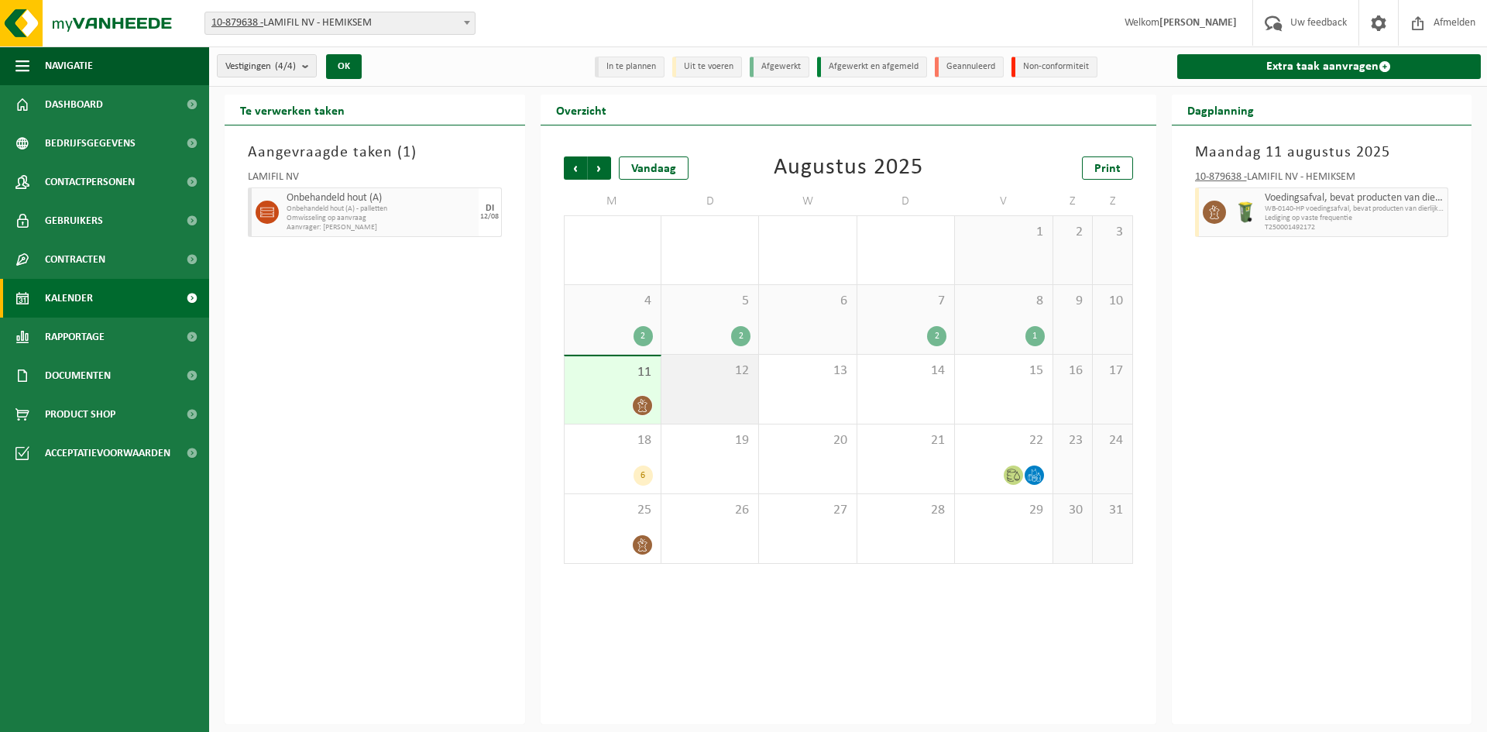
click at [708, 399] on div "12" at bounding box center [710, 389] width 97 height 69
click at [793, 391] on div "13" at bounding box center [807, 389] width 97 height 69
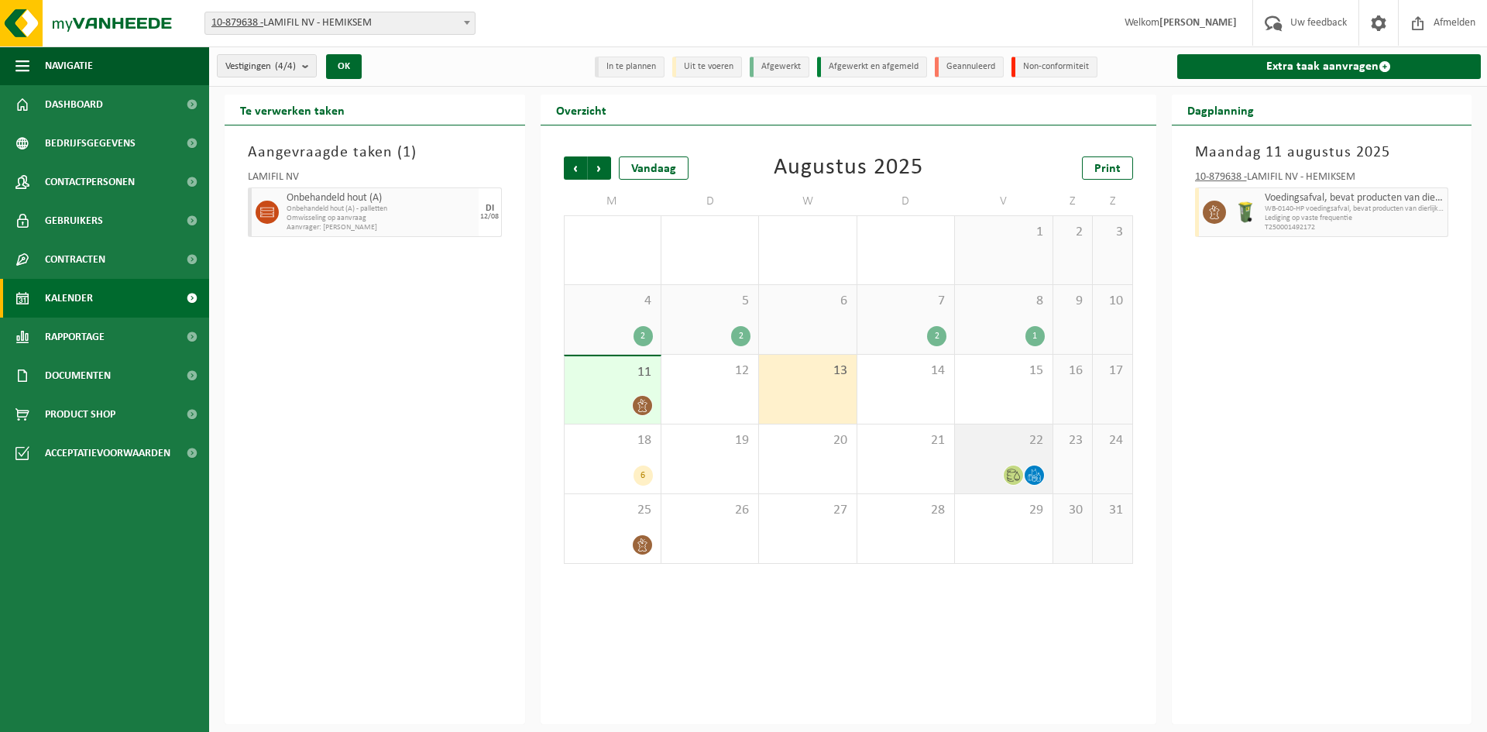
click at [980, 455] on div "22" at bounding box center [1003, 459] width 97 height 69
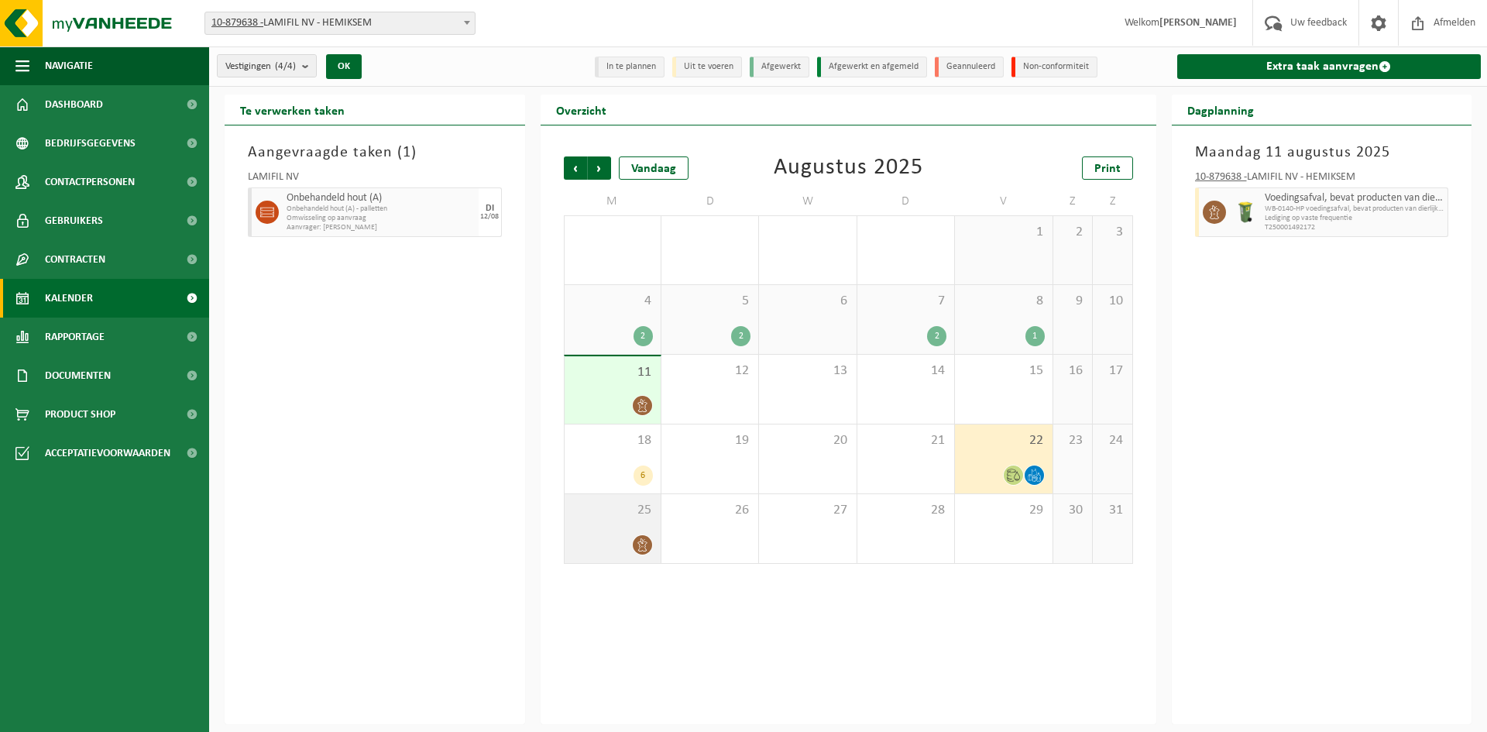
click at [588, 525] on div "25" at bounding box center [613, 528] width 96 height 69
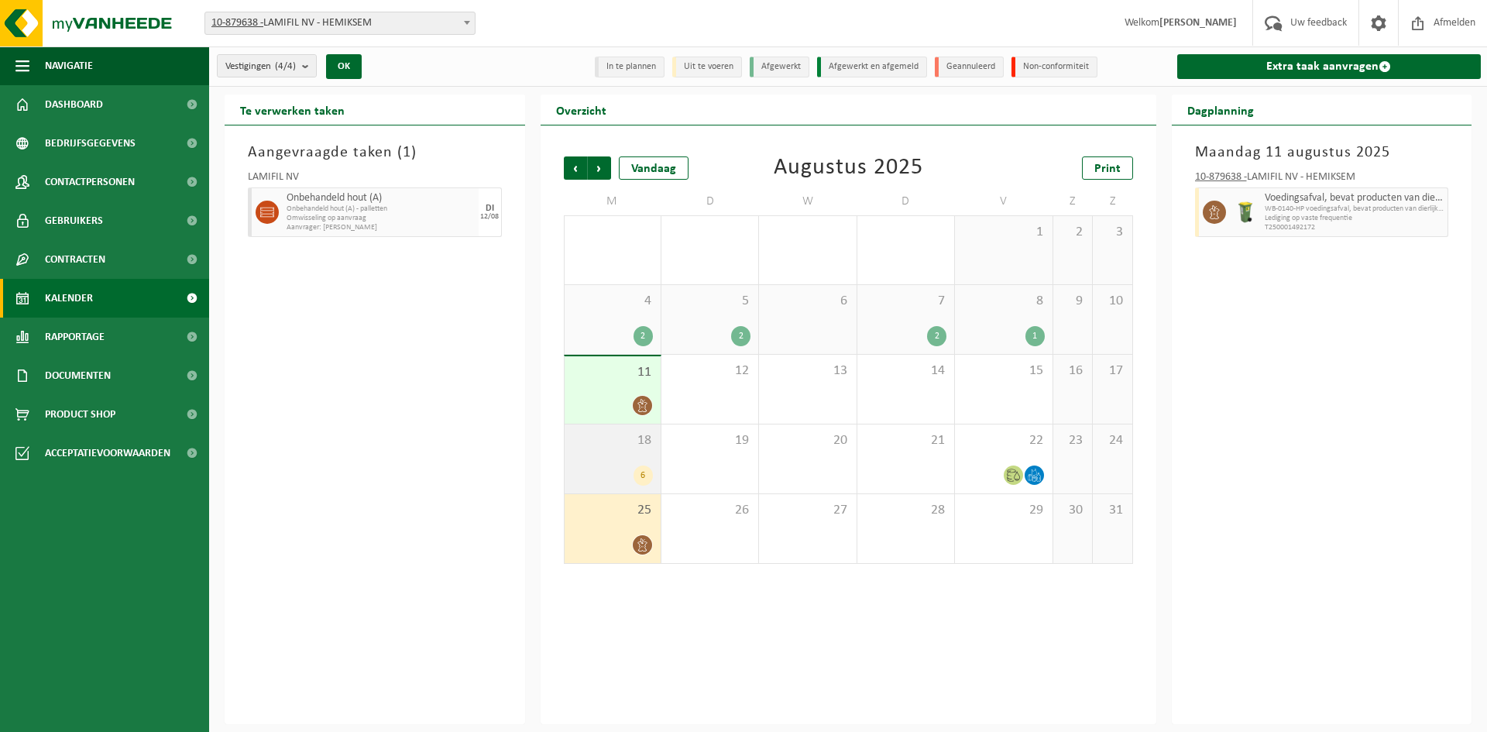
click at [612, 438] on span "18" at bounding box center [612, 440] width 81 height 17
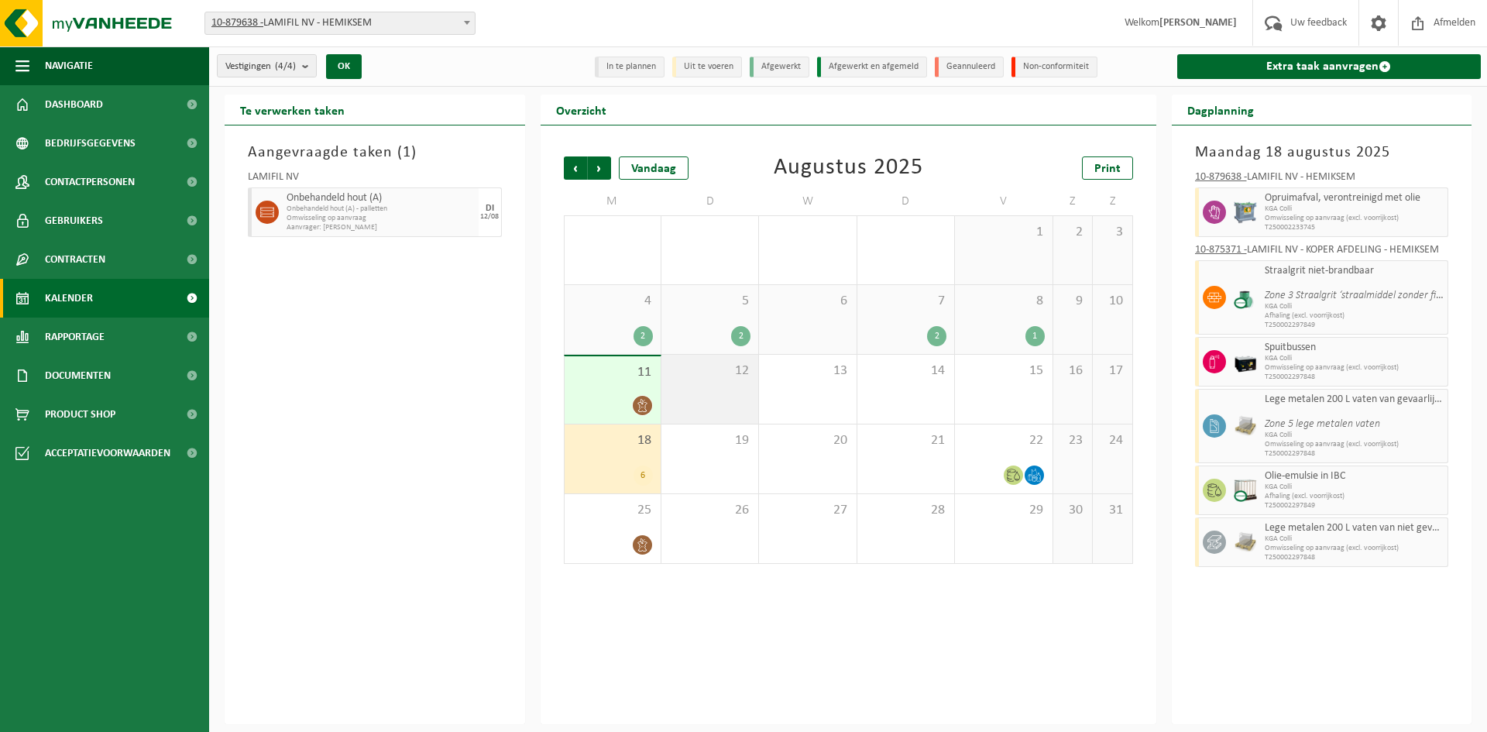
click at [699, 408] on div "12" at bounding box center [710, 389] width 97 height 69
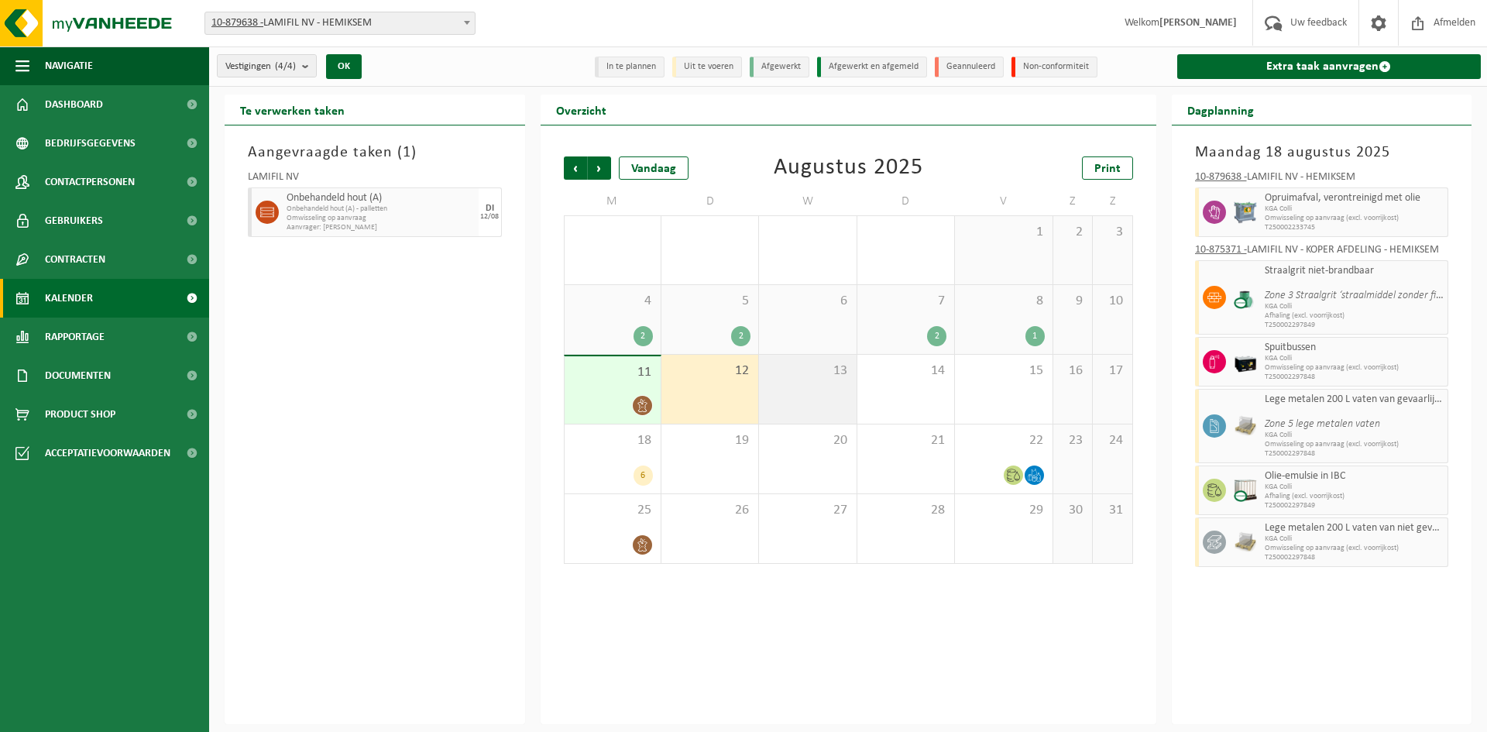
click at [796, 390] on div "13" at bounding box center [807, 389] width 97 height 69
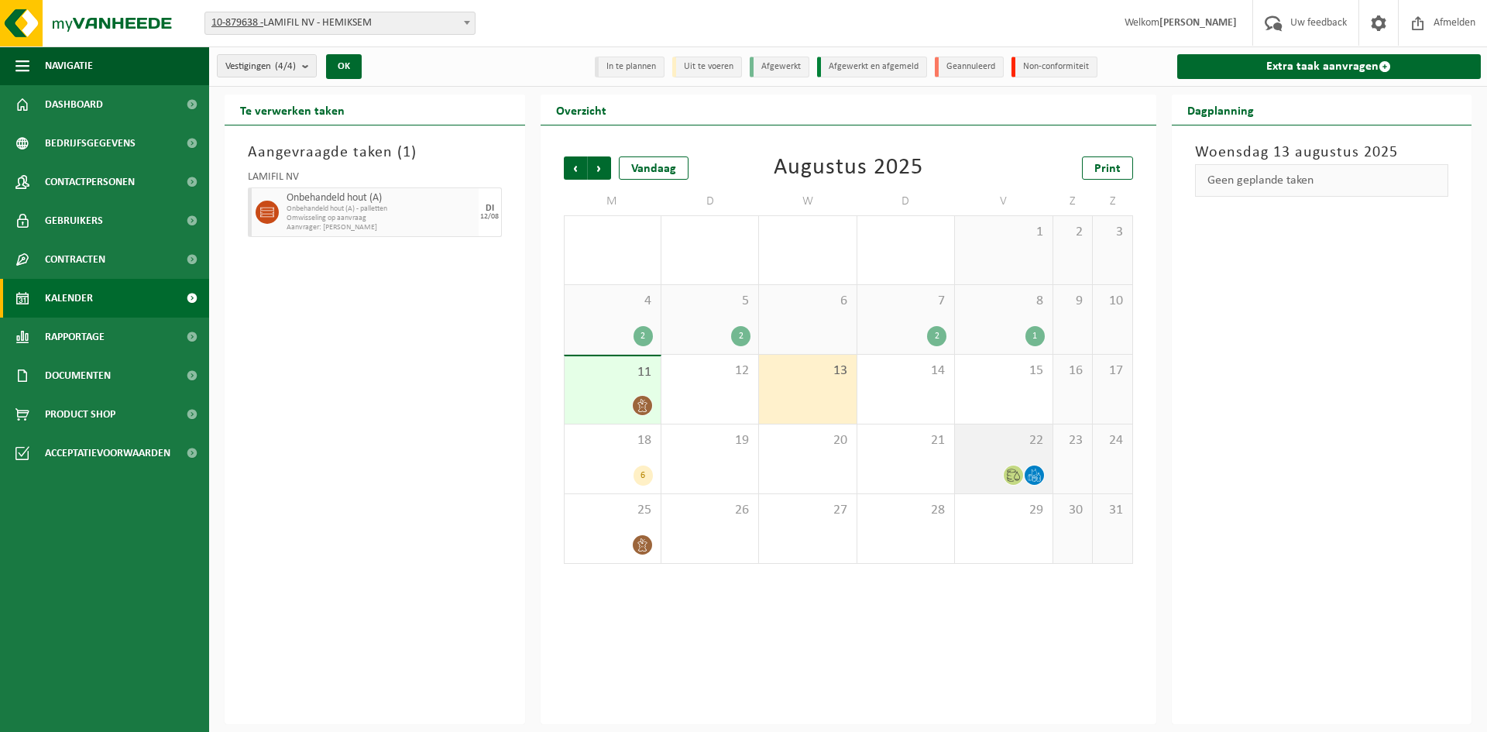
click at [1006, 441] on span "22" at bounding box center [1003, 440] width 81 height 17
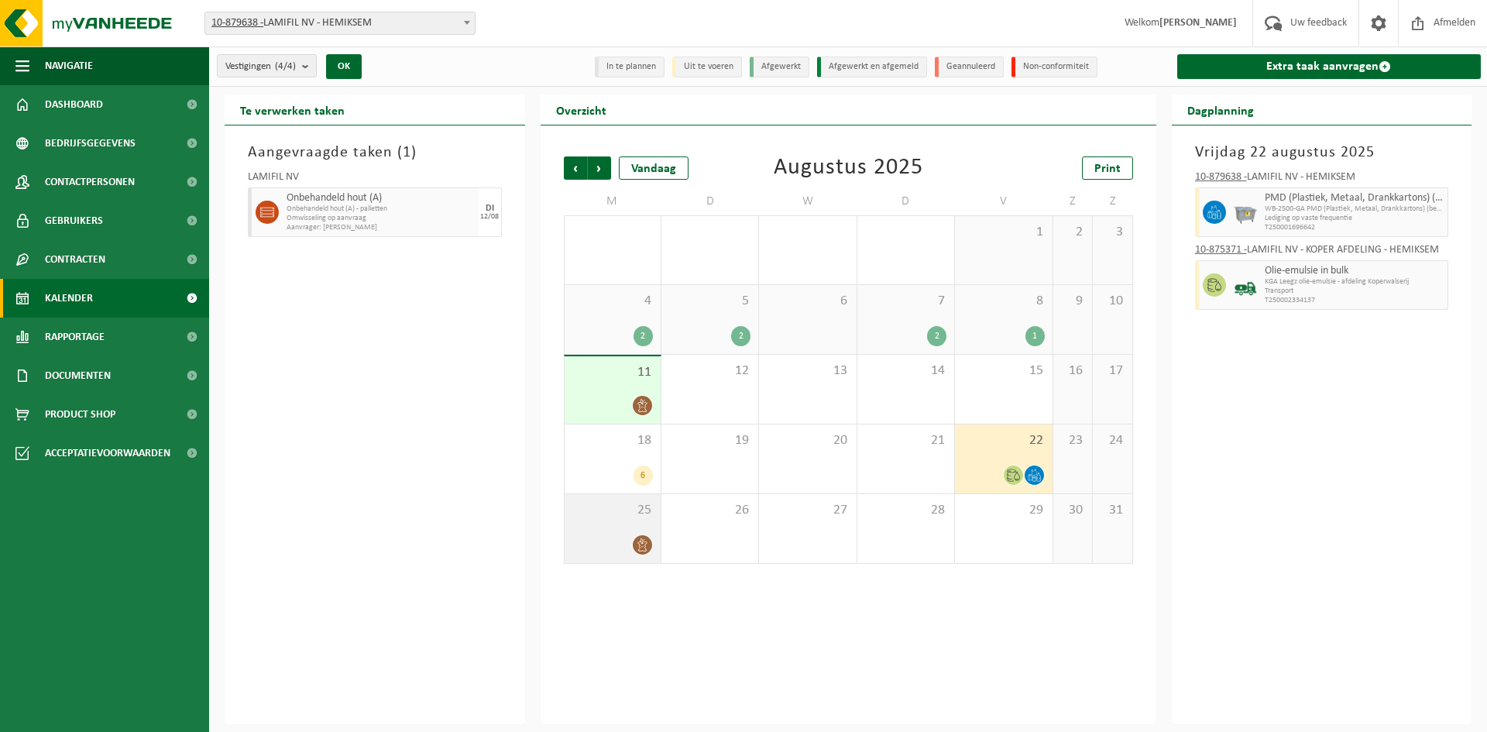
click at [598, 524] on div "25" at bounding box center [613, 528] width 96 height 69
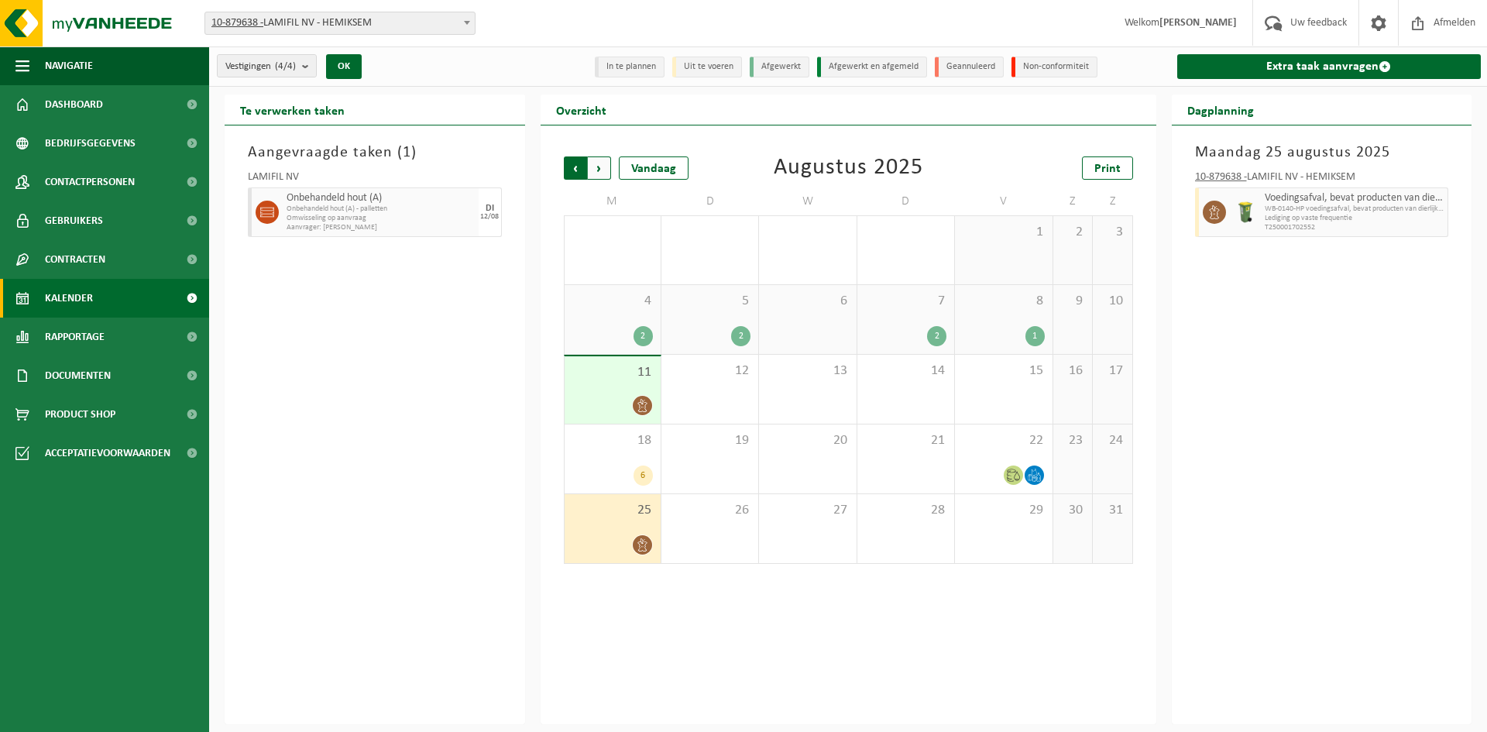
click at [597, 163] on span "Volgende" at bounding box center [599, 167] width 23 height 23
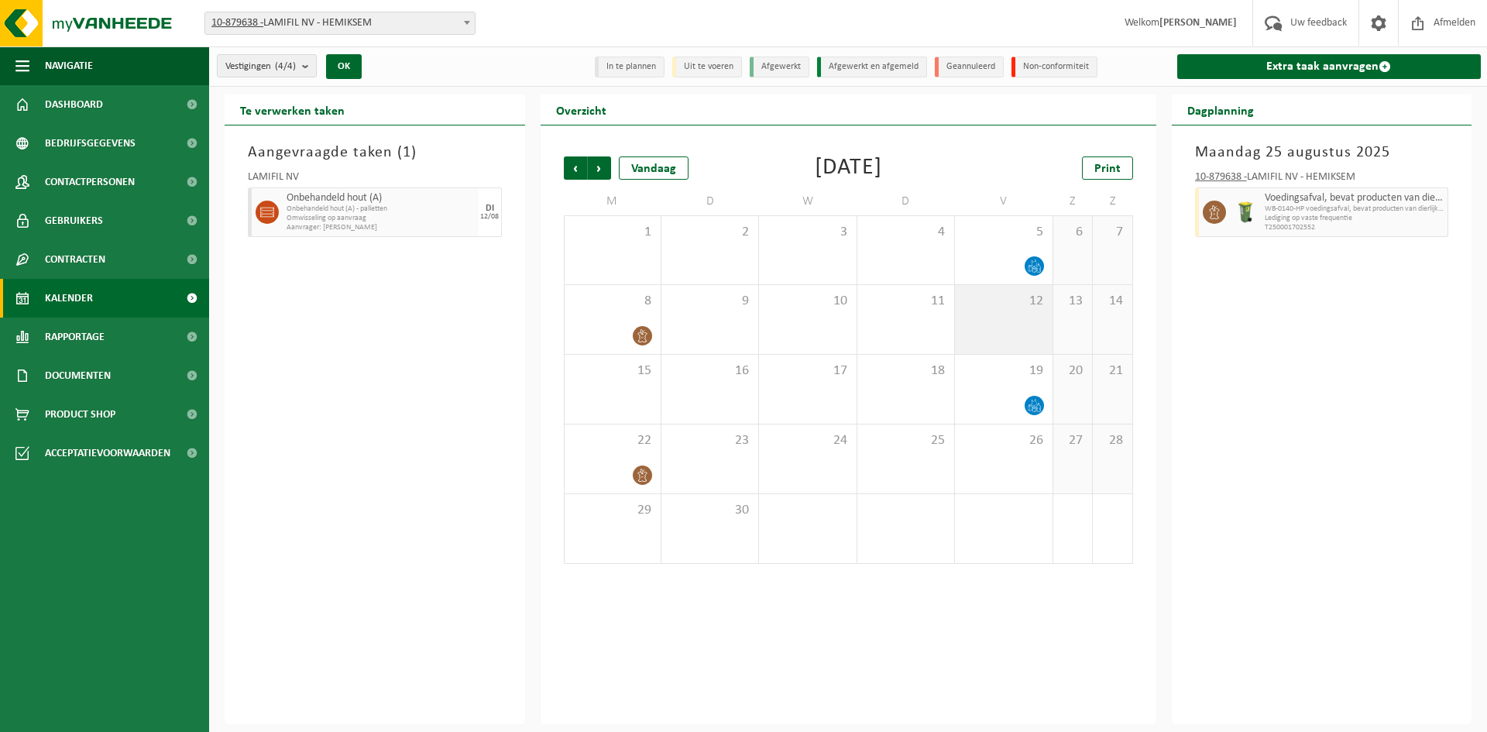
click at [1005, 308] on span "12" at bounding box center [1003, 301] width 81 height 17
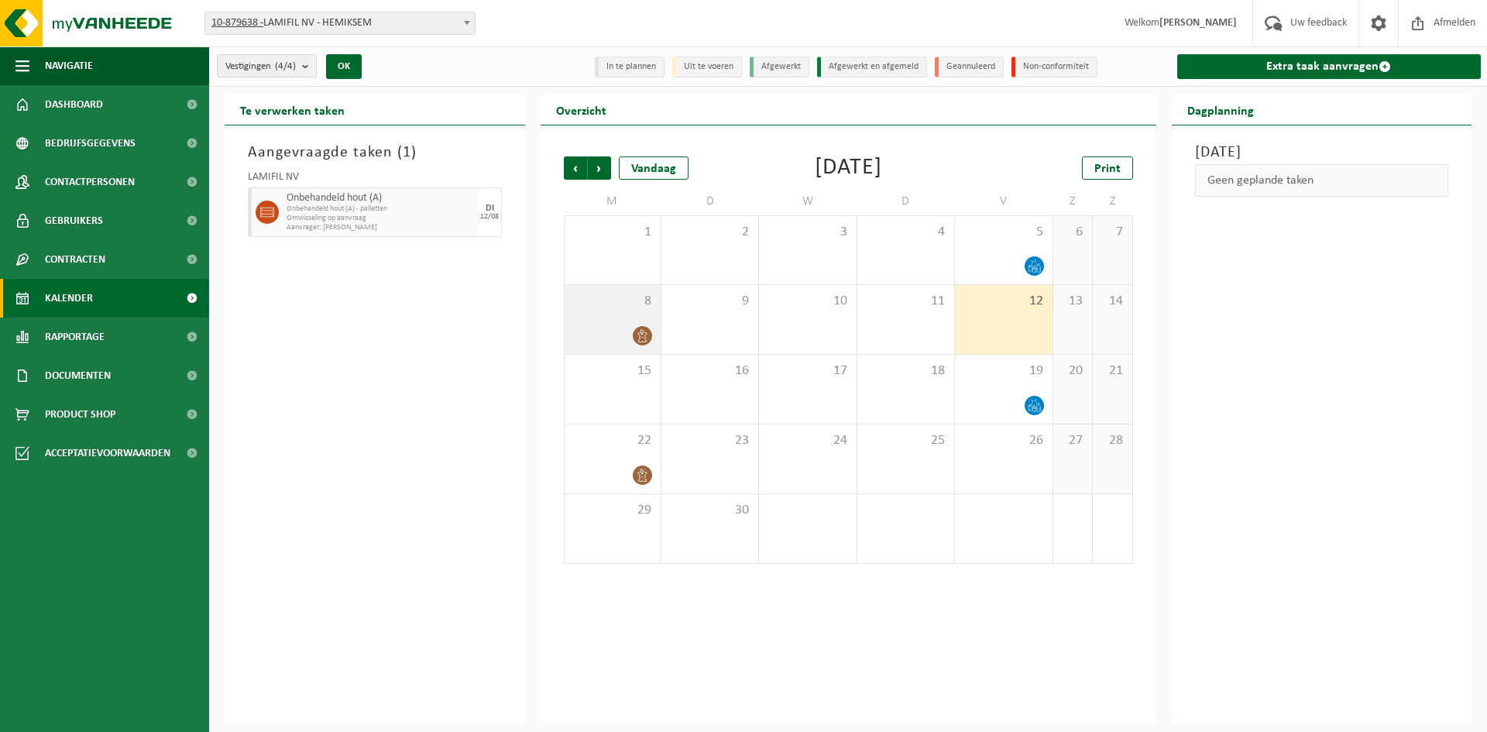
click at [616, 302] on span "8" at bounding box center [612, 301] width 81 height 17
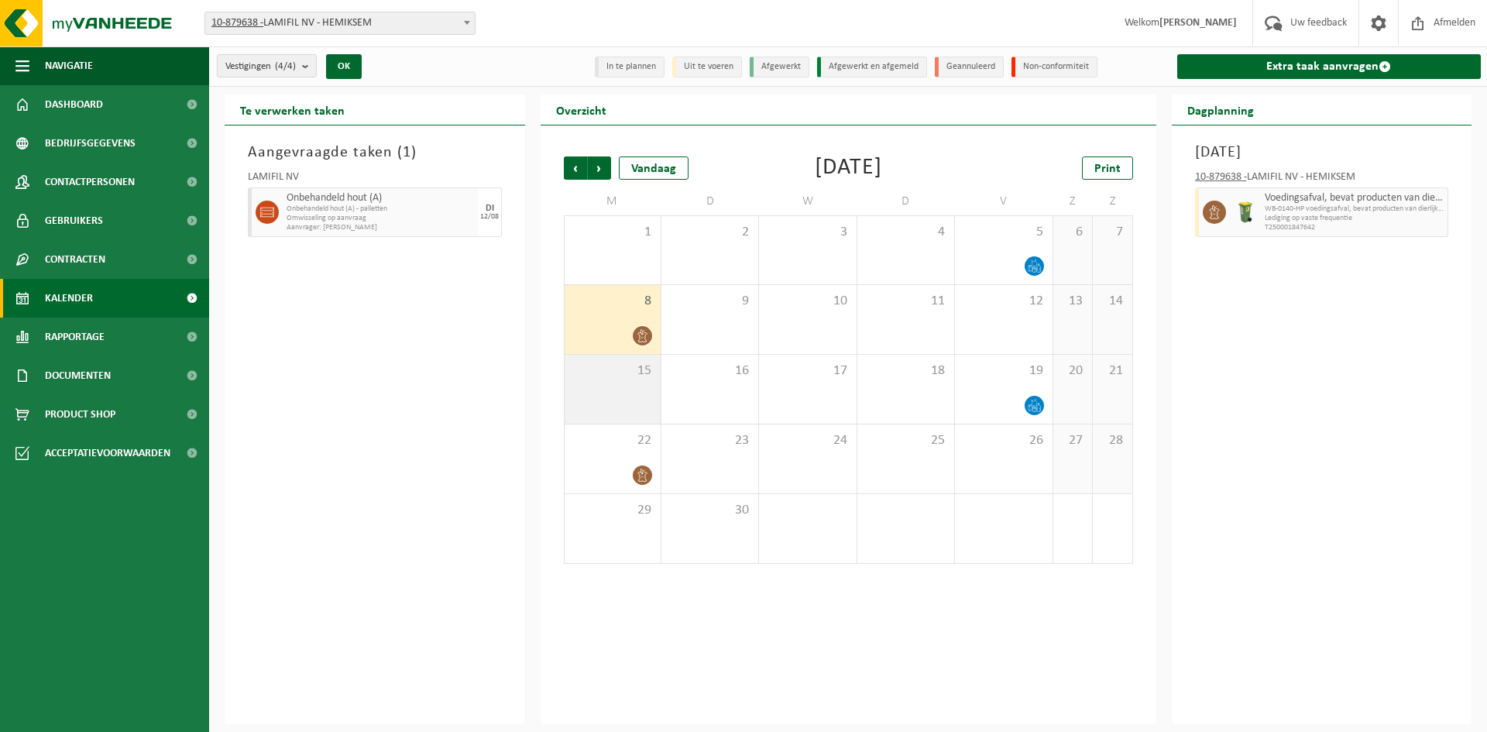
click at [645, 372] on span "15" at bounding box center [612, 371] width 81 height 17
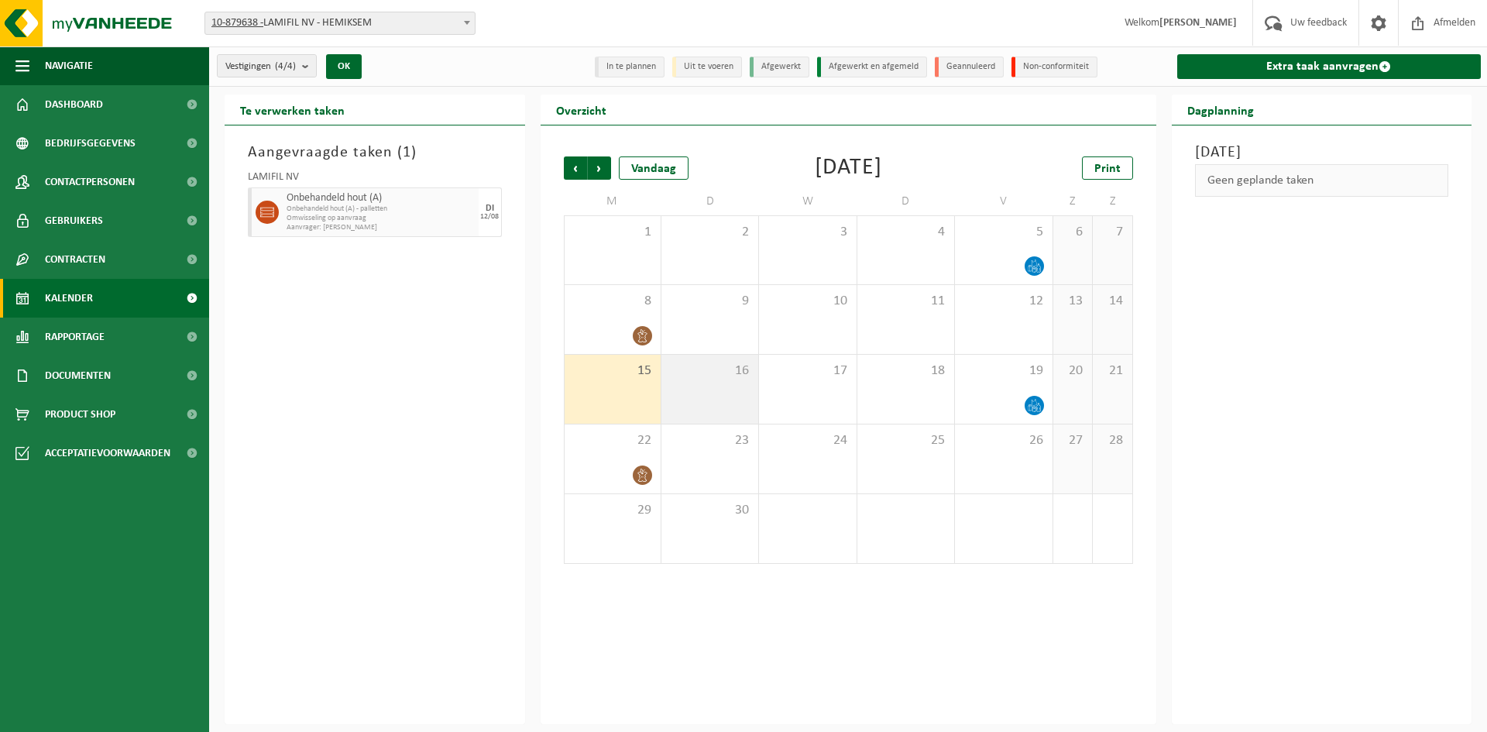
click at [692, 384] on div "16" at bounding box center [710, 389] width 97 height 69
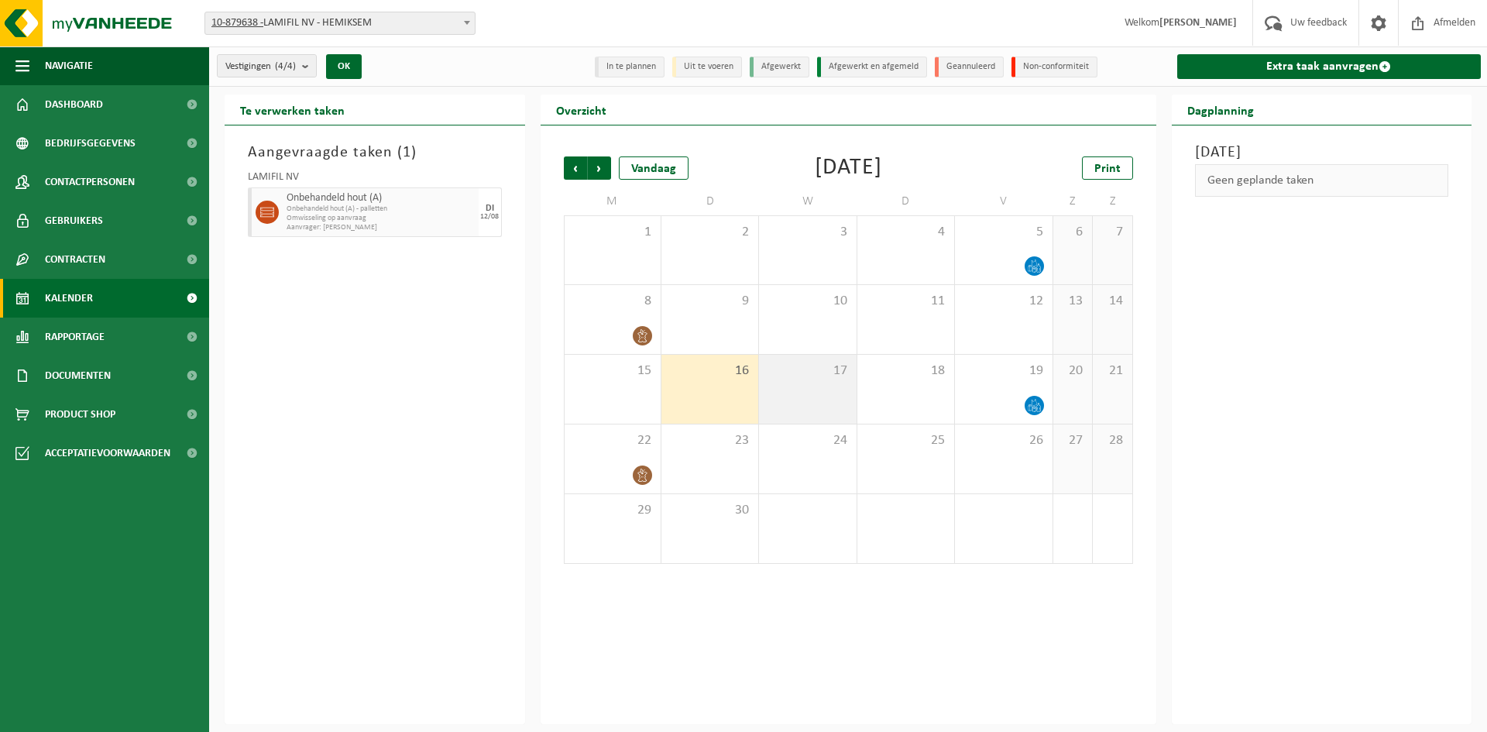
click at [827, 394] on div "17" at bounding box center [807, 389] width 97 height 69
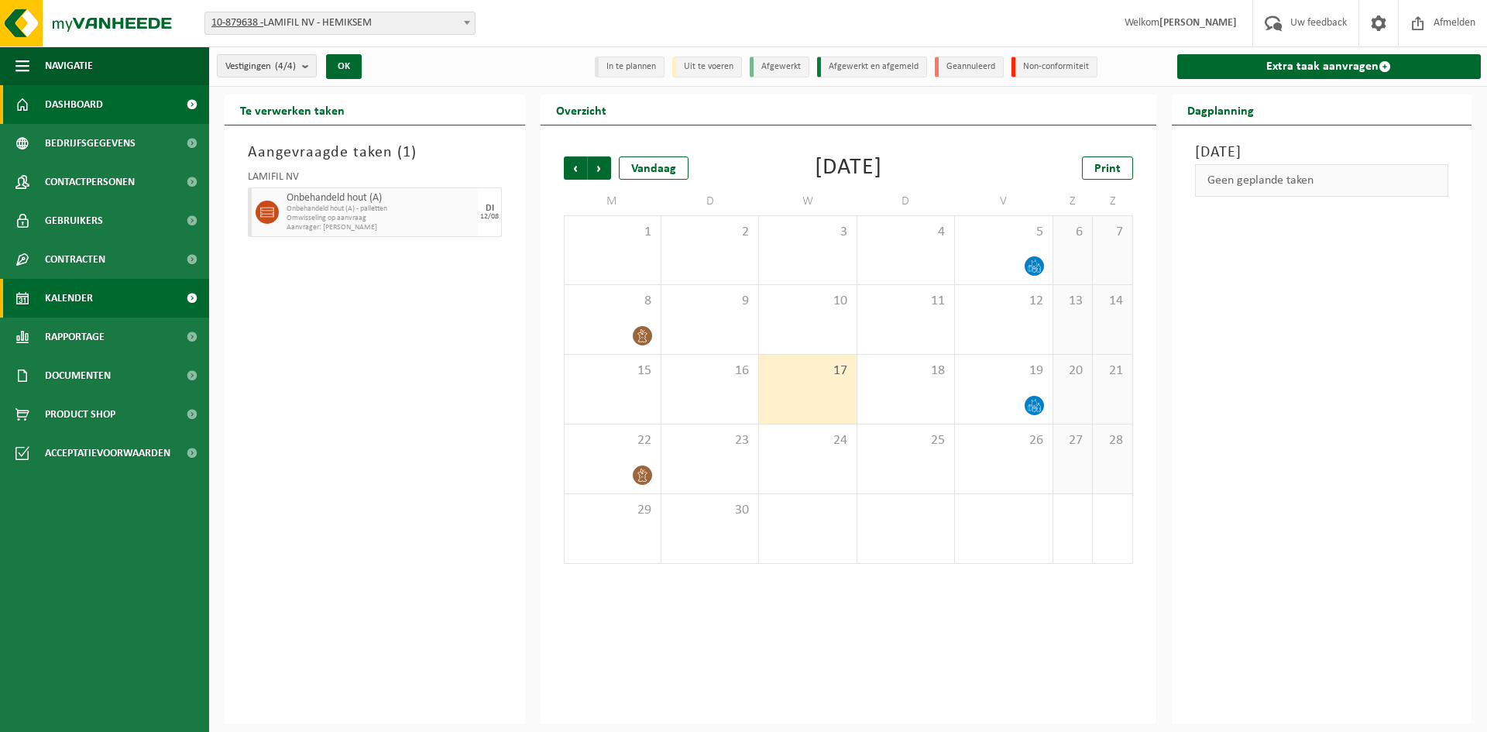
click at [120, 97] on link "Dashboard" at bounding box center [104, 104] width 209 height 39
